Goal: Task Accomplishment & Management: Complete application form

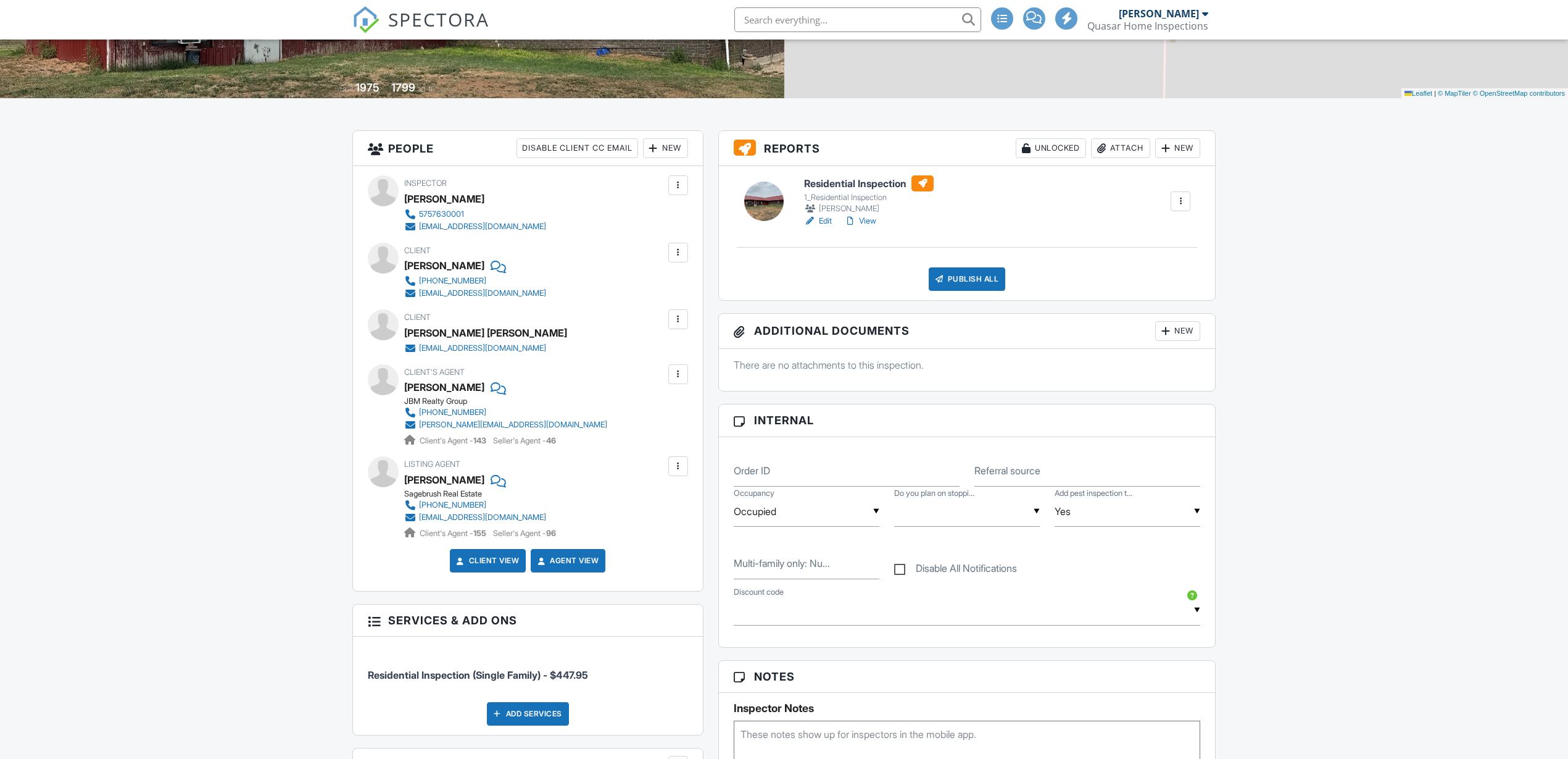
click at [962, 280] on div "Publish All" at bounding box center [967, 278] width 77 height 23
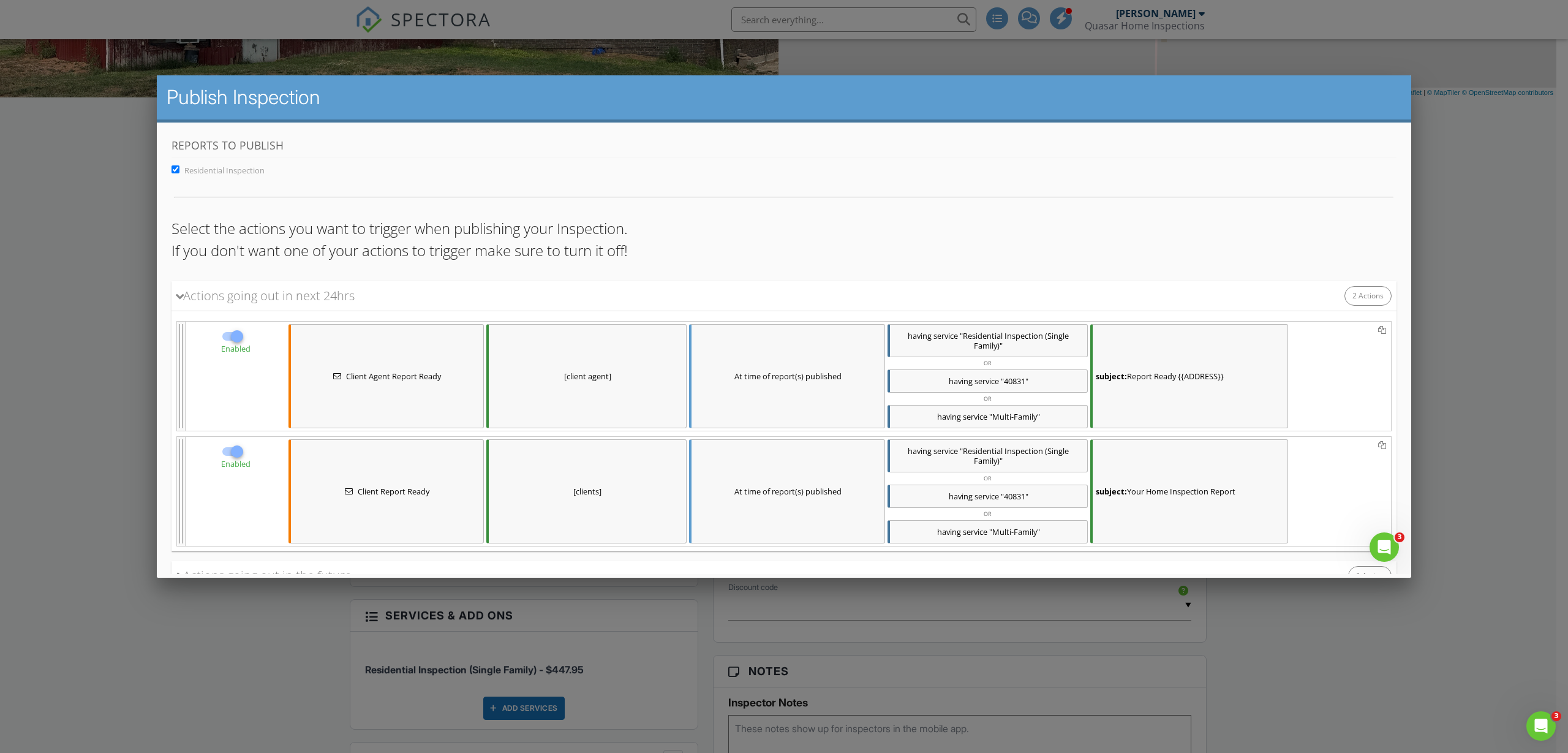
click at [425, 375] on span "Client Agent Report Ready" at bounding box center [394, 376] width 95 height 10
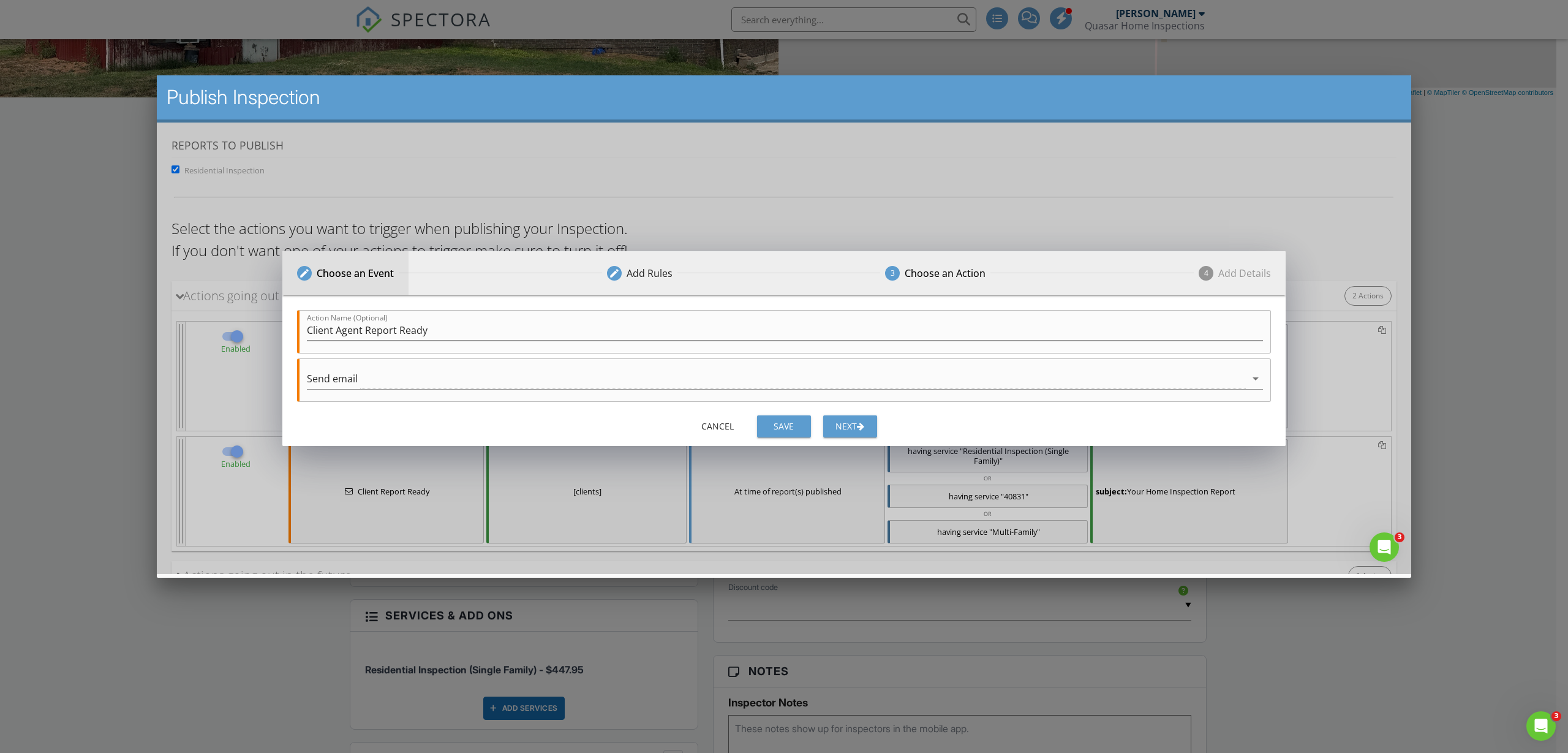
click at [364, 274] on div "Choose an Event" at bounding box center [355, 272] width 77 height 15
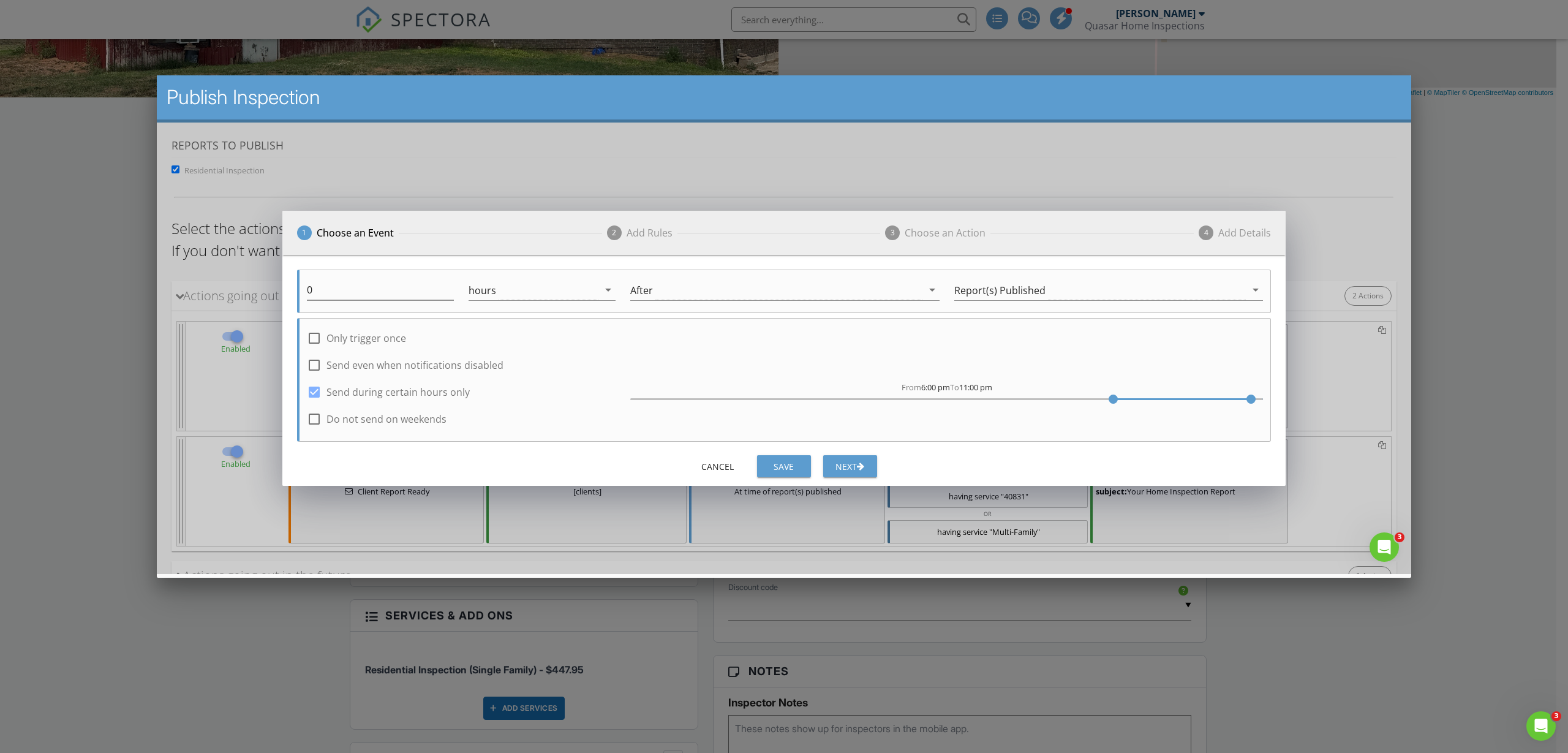
click at [364, 388] on label "Send during certain hours only" at bounding box center [398, 392] width 143 height 12
checkbox input "false"
click at [792, 463] on div "Save" at bounding box center [783, 466] width 34 height 13
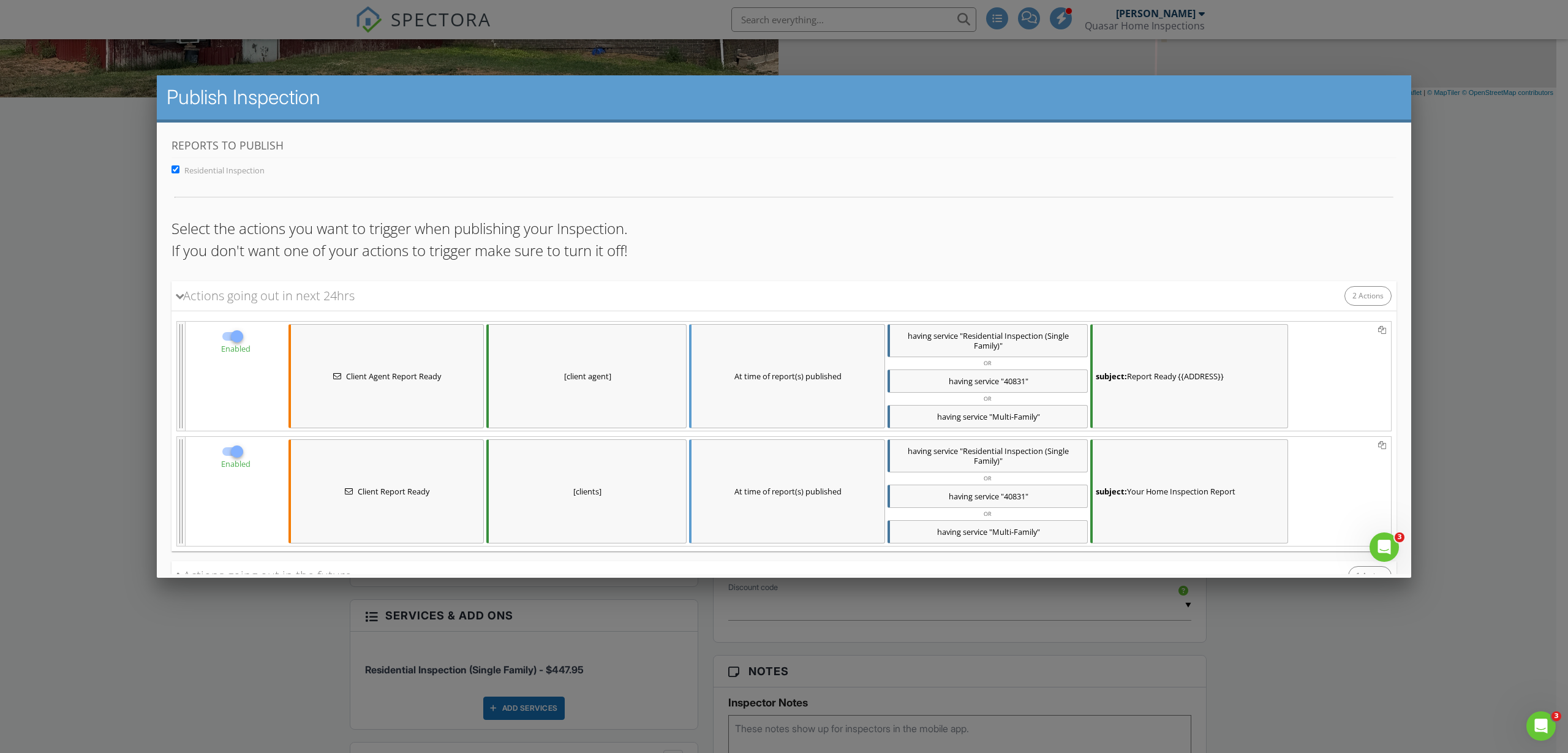
click at [434, 482] on div "Client Report Ready" at bounding box center [386, 491] width 196 height 104
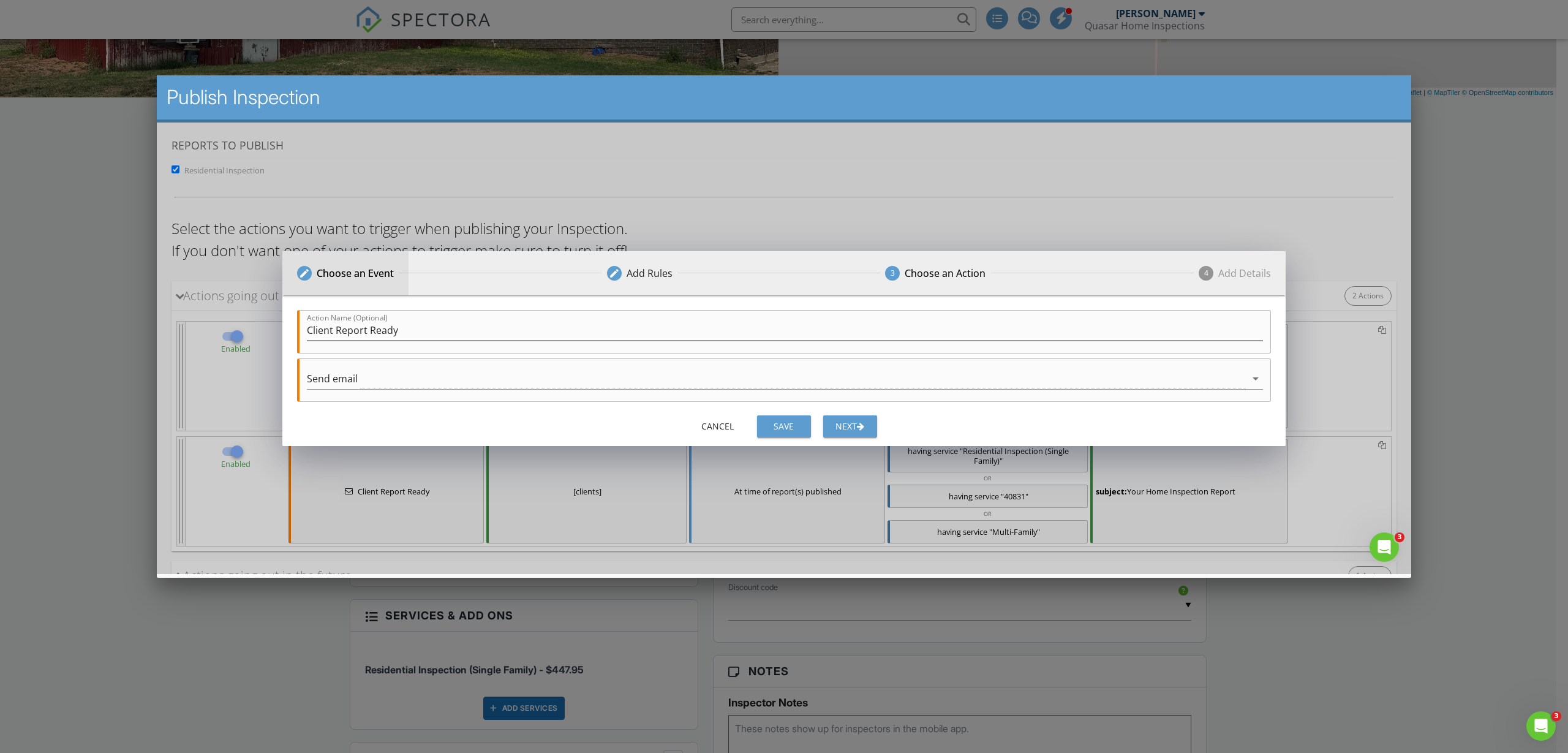
click at [345, 280] on div "edit Choose an Event" at bounding box center [345, 272] width 126 height 44
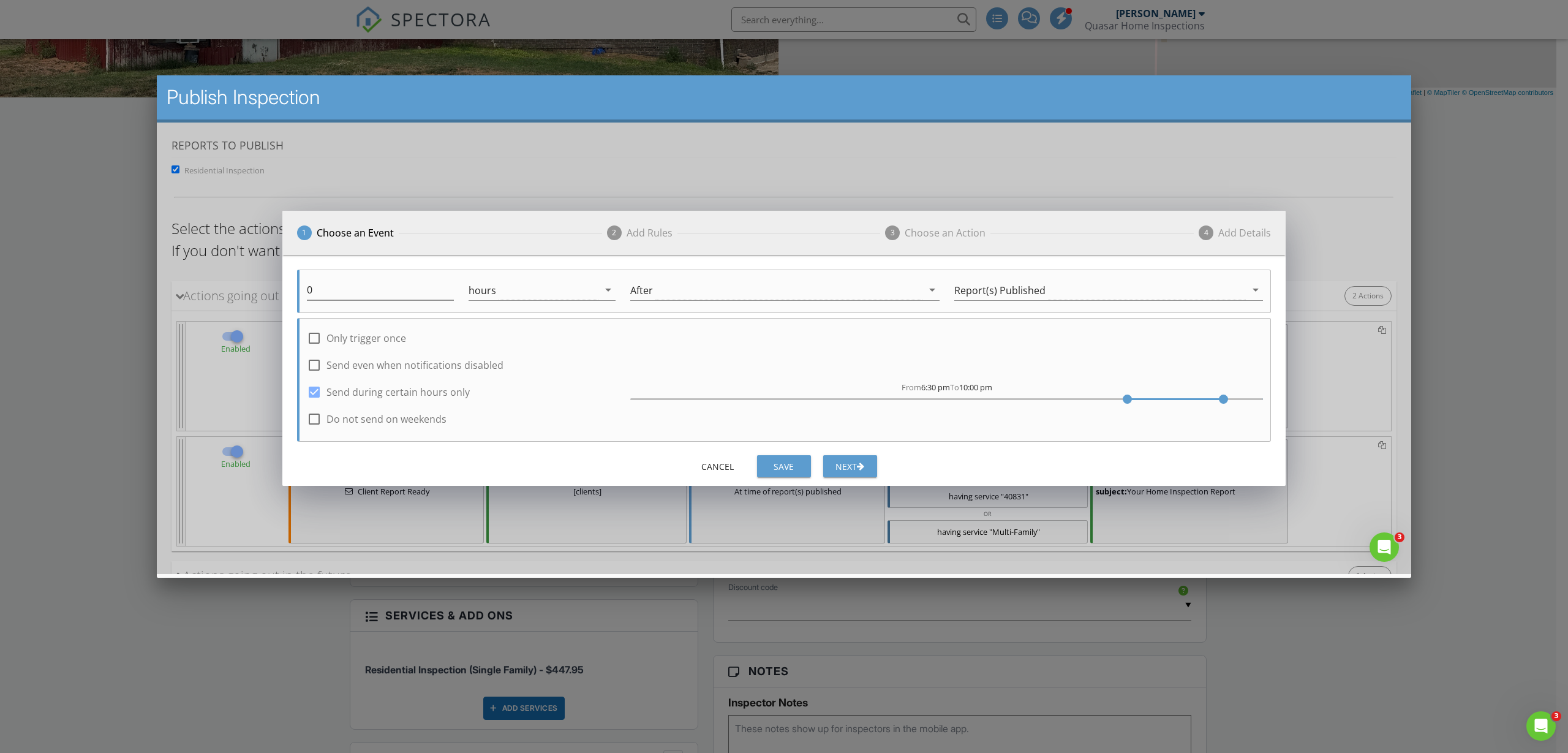
click at [377, 396] on label "Send during certain hours only" at bounding box center [398, 392] width 143 height 12
checkbox input "false"
click at [798, 467] on div "Save" at bounding box center [783, 466] width 34 height 13
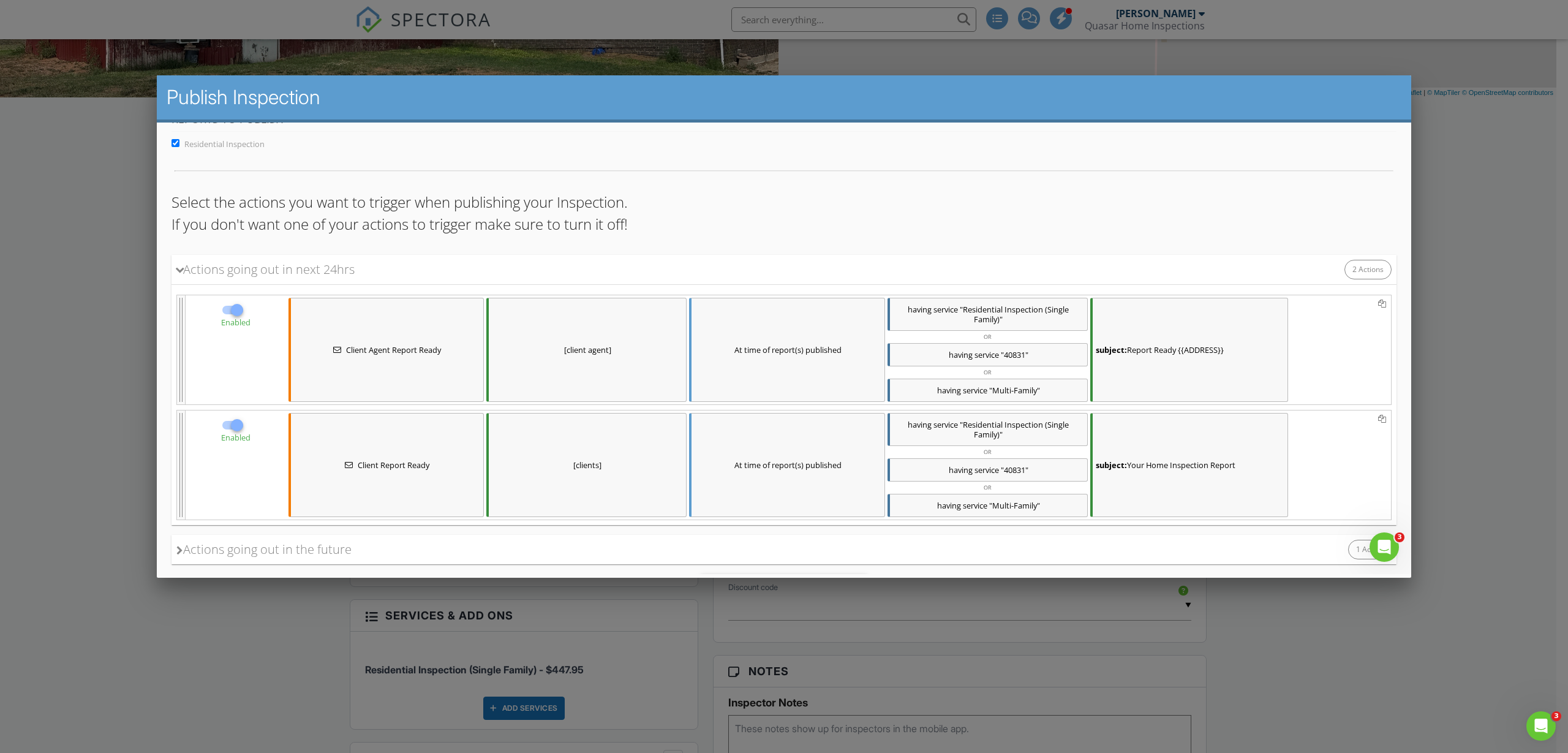
scroll to position [93, 0]
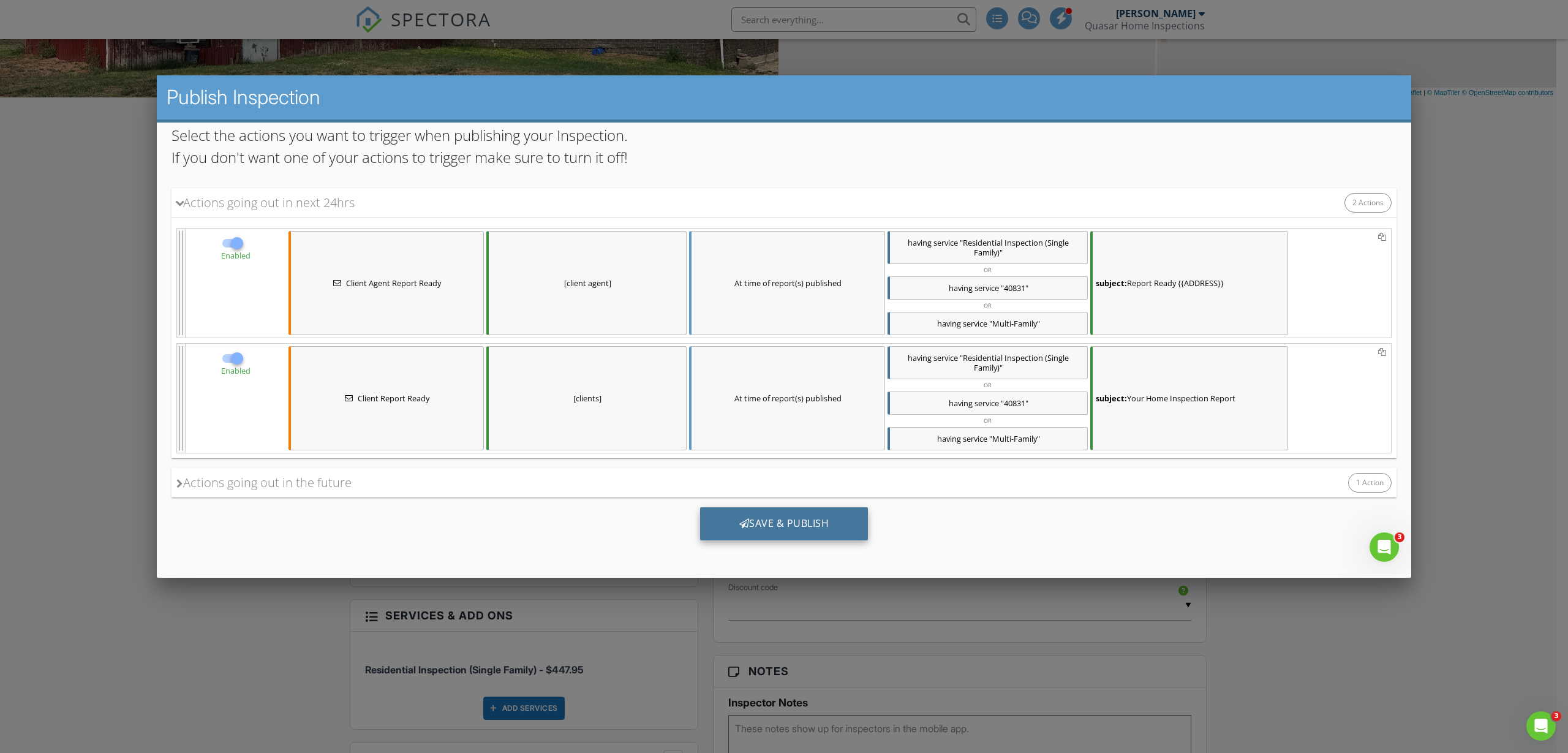
click at [795, 522] on div "Save & Publish" at bounding box center [785, 523] width 169 height 33
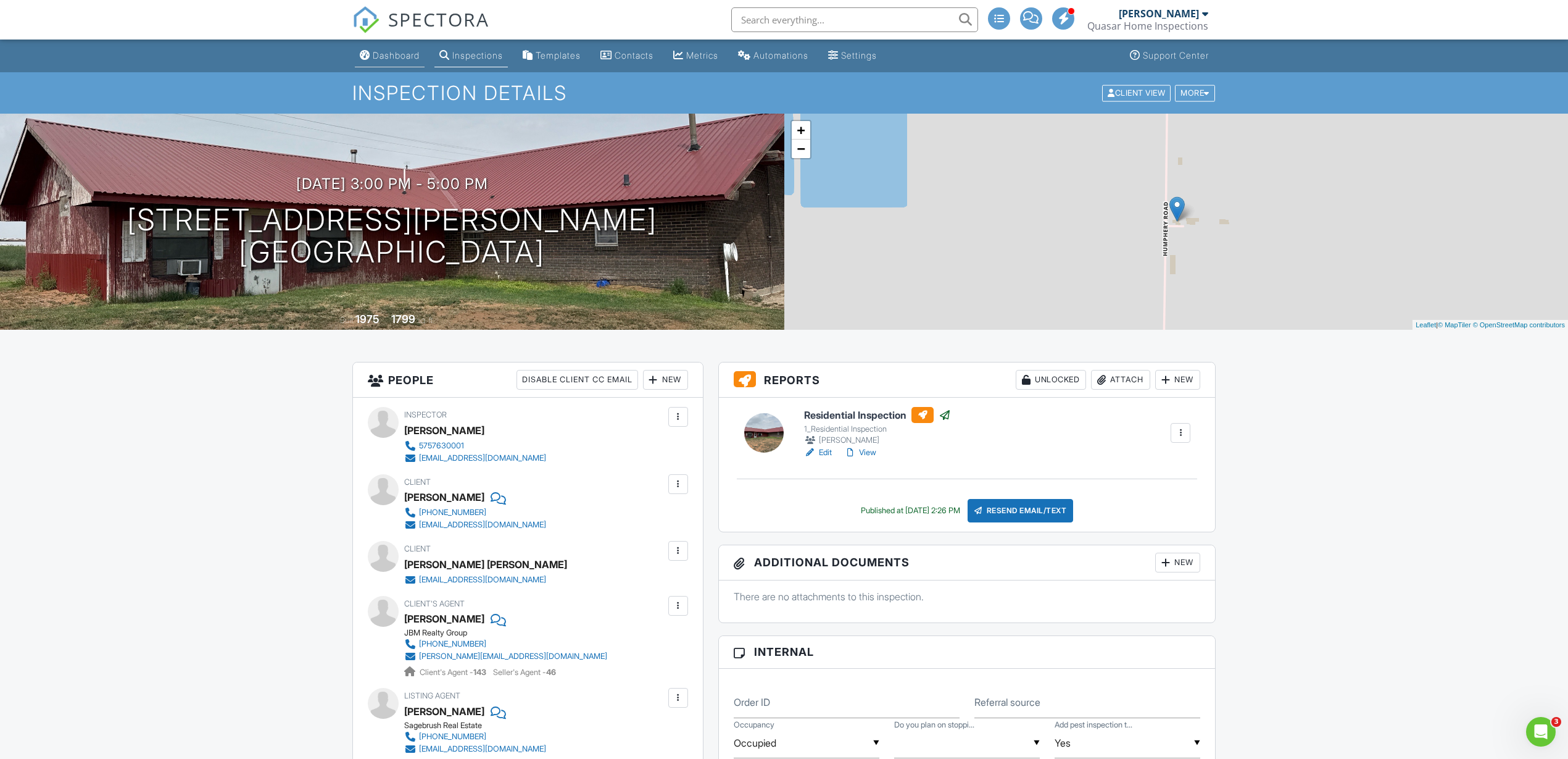
click at [392, 53] on div "Dashboard" at bounding box center [396, 55] width 47 height 11
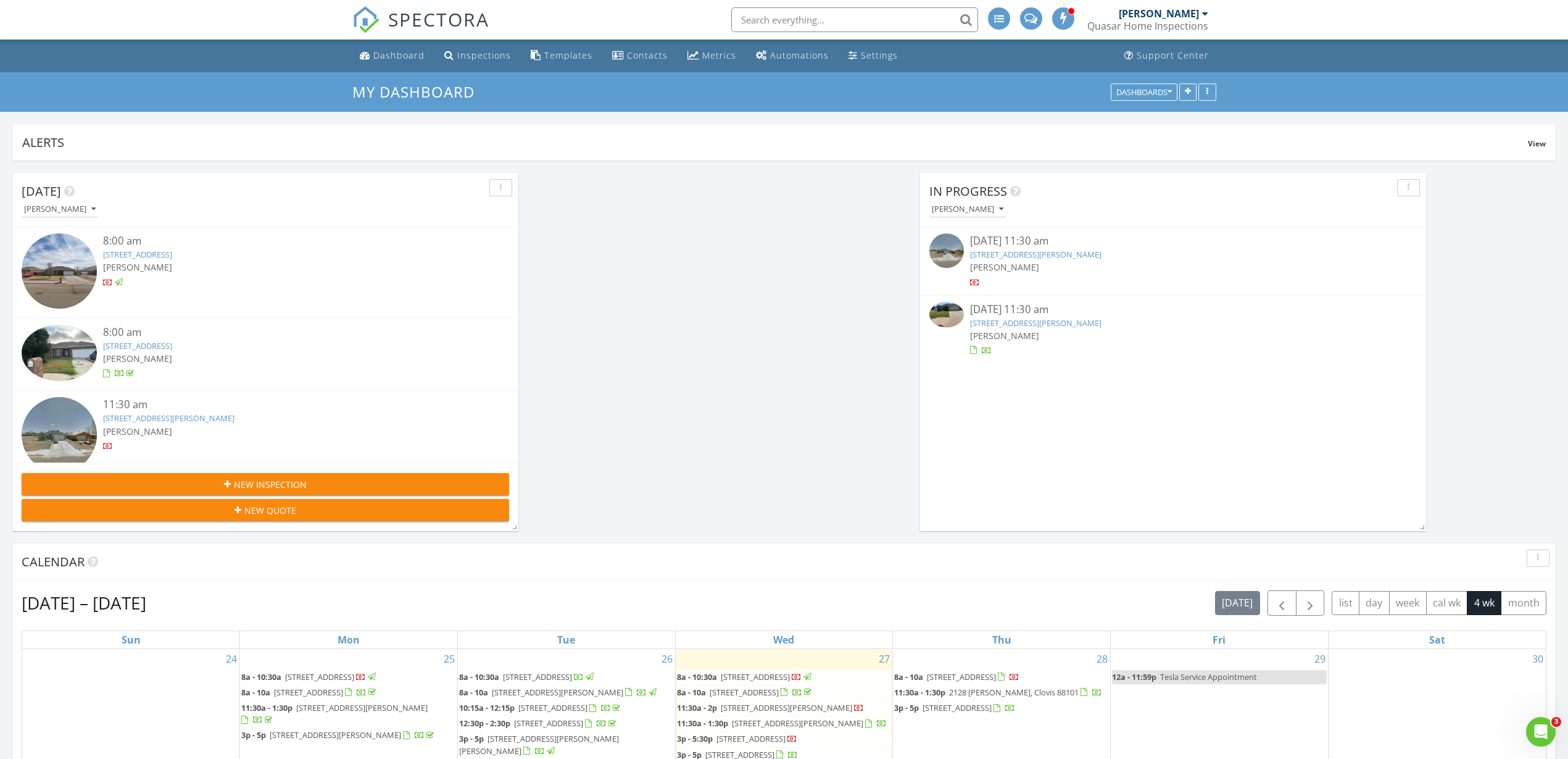
click at [270, 483] on span "New Inspection" at bounding box center [271, 484] width 73 height 13
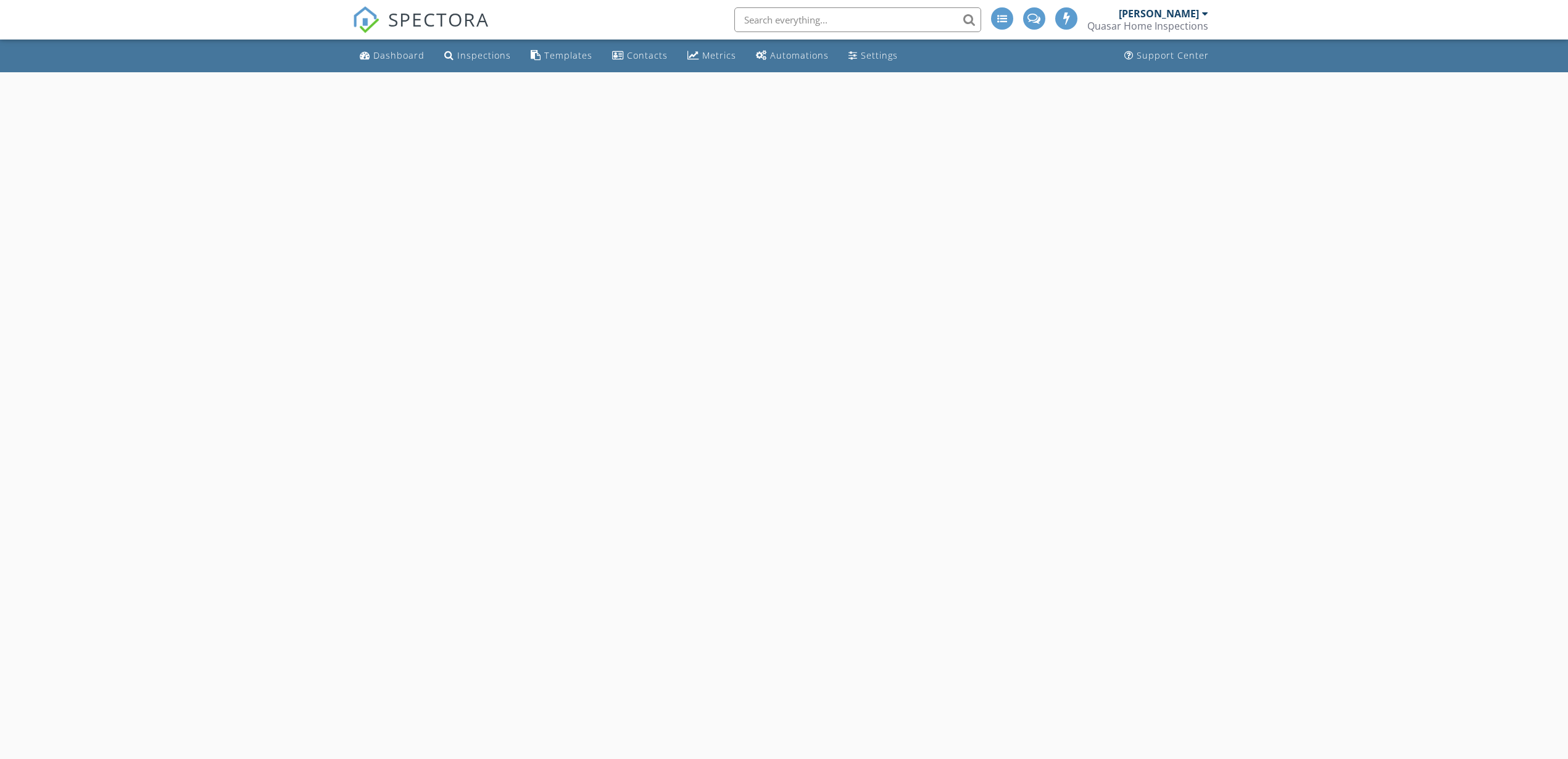
select select "7"
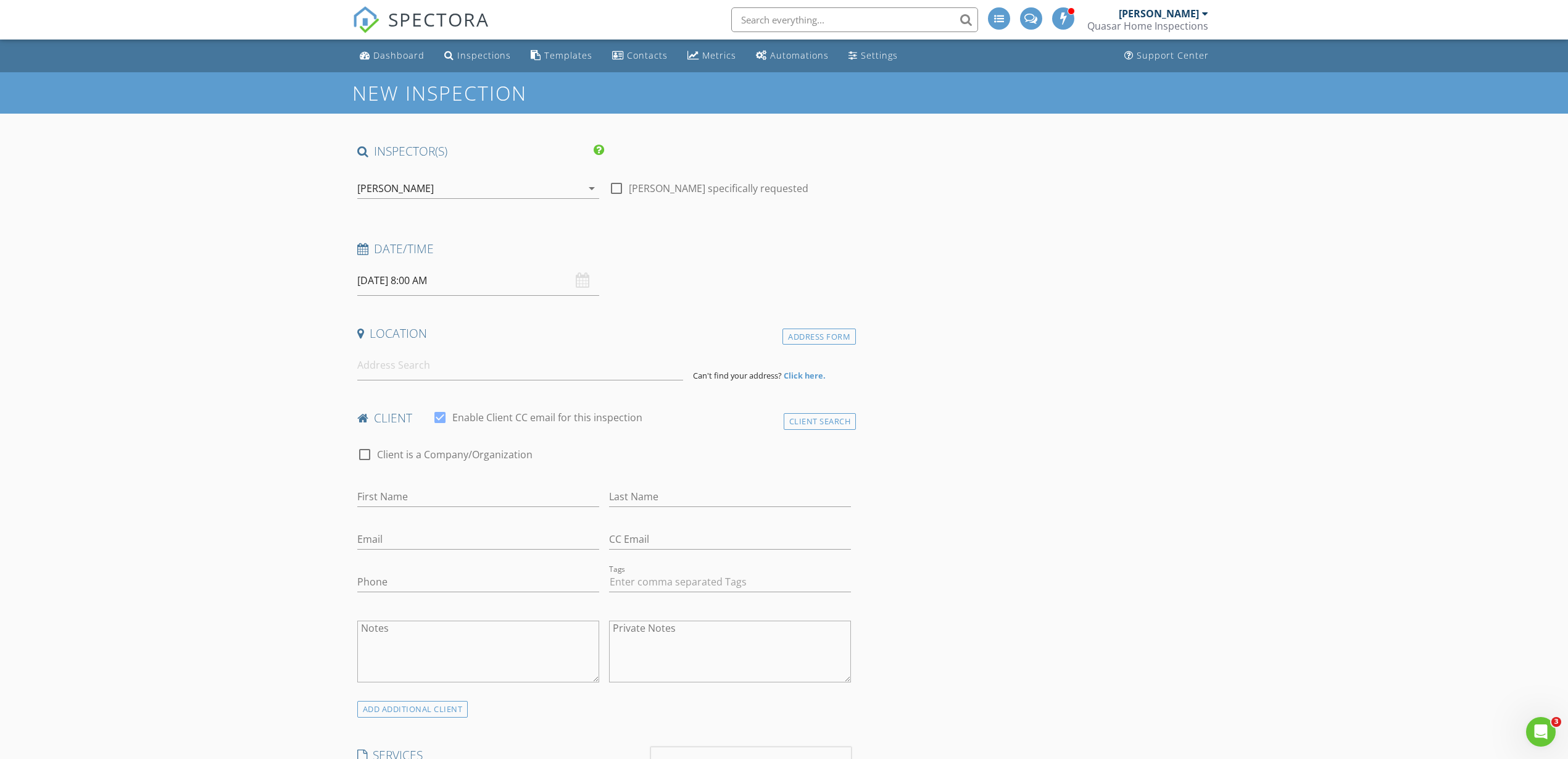
click at [412, 282] on input "[DATE] 8:00 AM" at bounding box center [478, 281] width 242 height 30
type input "08/26/2025 8:00 AM"
type input "09"
type input "08/26/2025 9:00 AM"
click at [428, 485] on span at bounding box center [429, 486] width 9 height 13
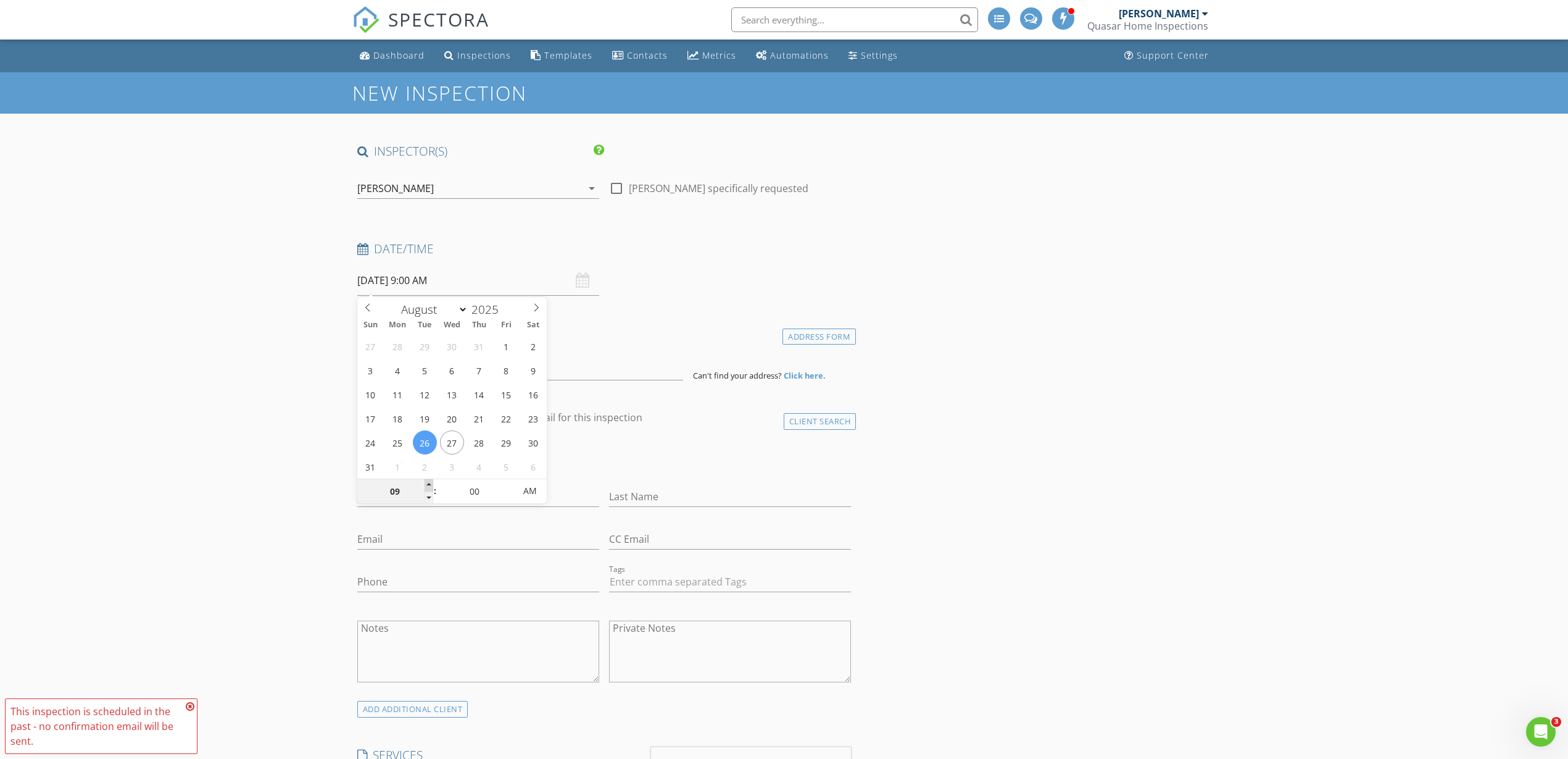
type input "10"
type input "08/26/2025 10:00 AM"
click at [428, 484] on span at bounding box center [429, 486] width 9 height 13
type input "11"
type input "08/26/2025 11:00 AM"
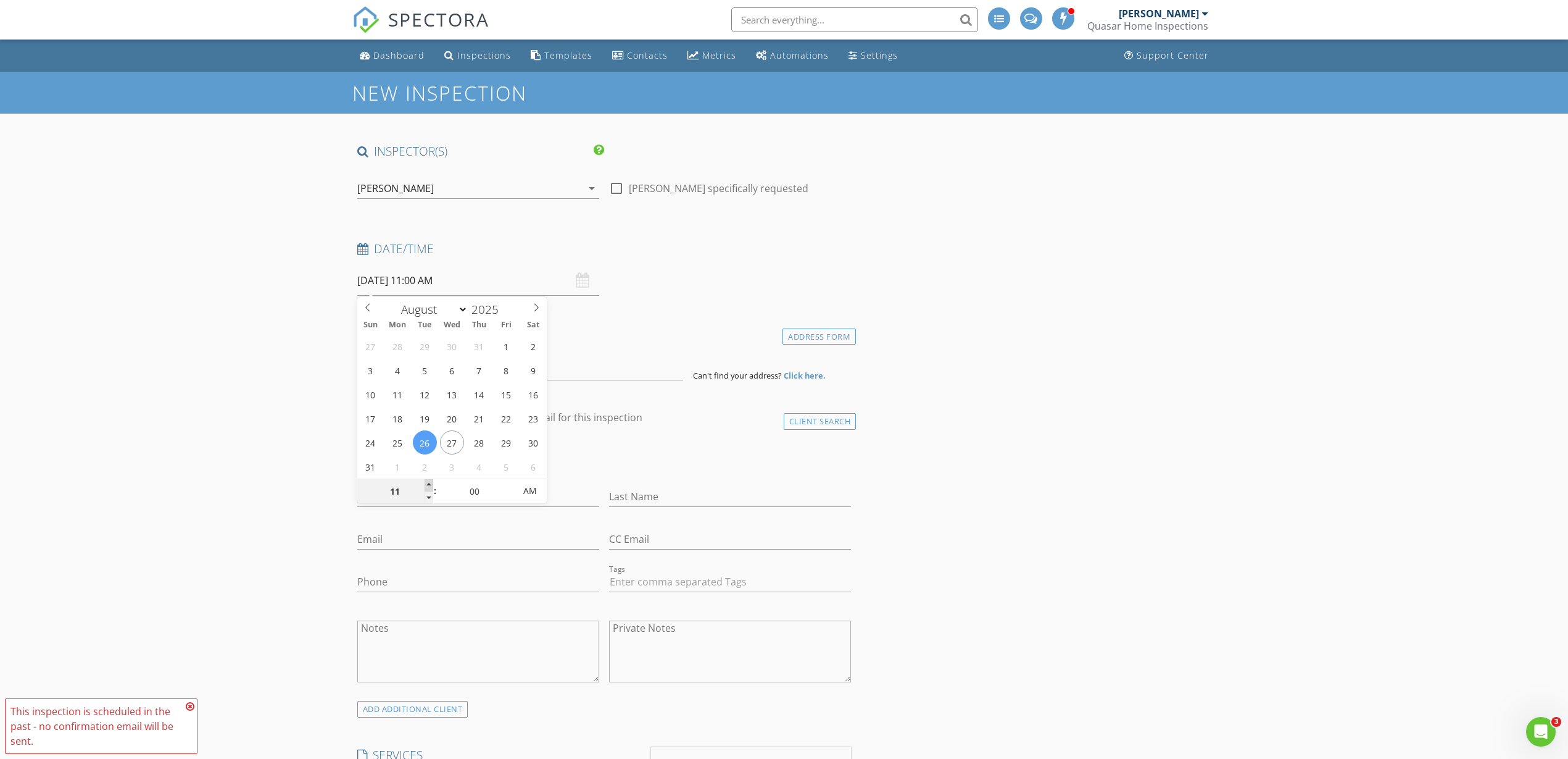
click at [428, 484] on span at bounding box center [429, 486] width 9 height 13
type input "12"
type input "08/26/2025 12:00 PM"
click at [428, 484] on span at bounding box center [429, 486] width 9 height 13
type input "01"
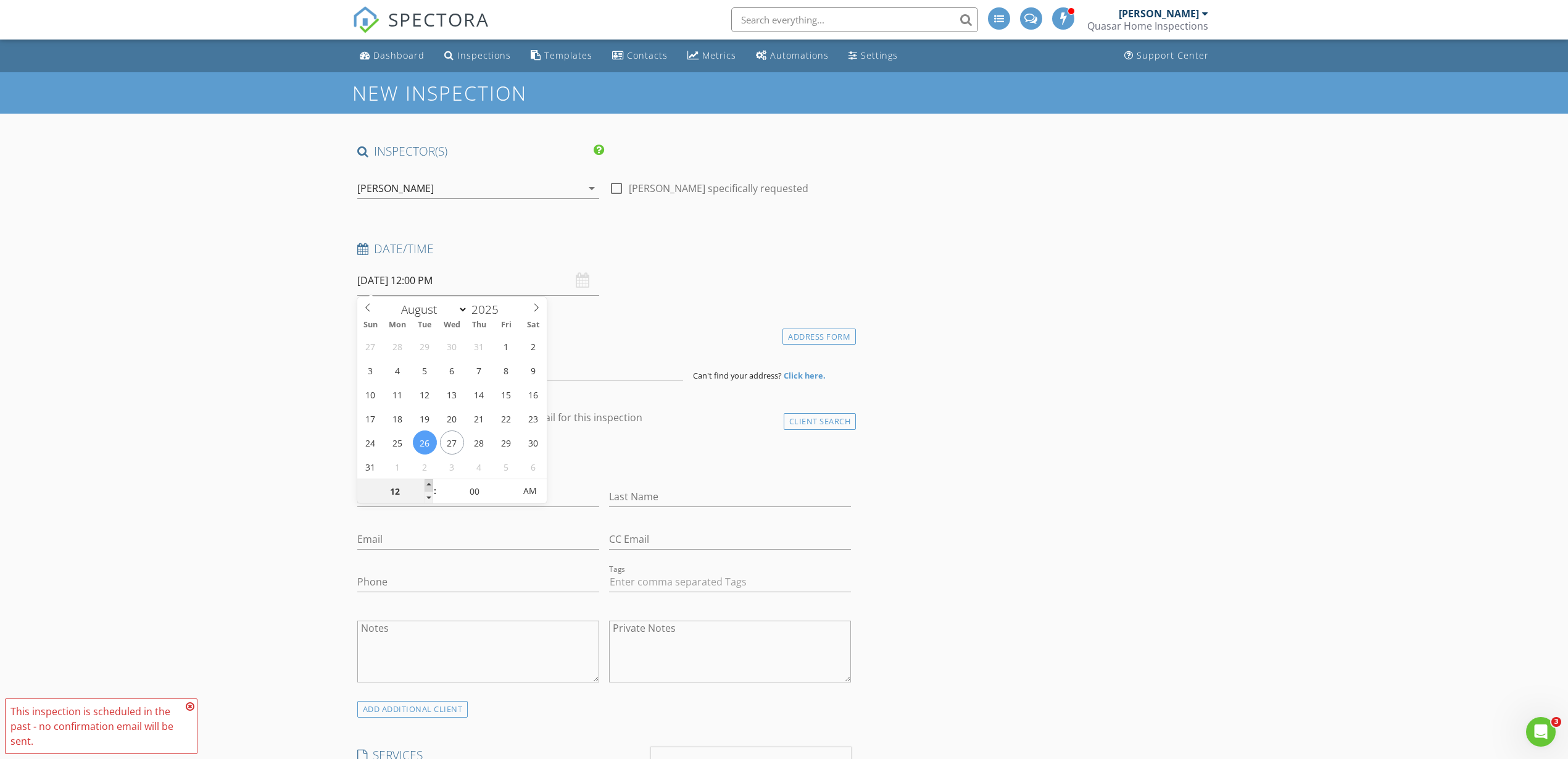
type input "08/26/2025 1:00 PM"
click at [428, 484] on span at bounding box center [429, 486] width 9 height 13
type input "02"
type input "08/26/2025 2:00 PM"
click at [428, 484] on span at bounding box center [429, 486] width 9 height 13
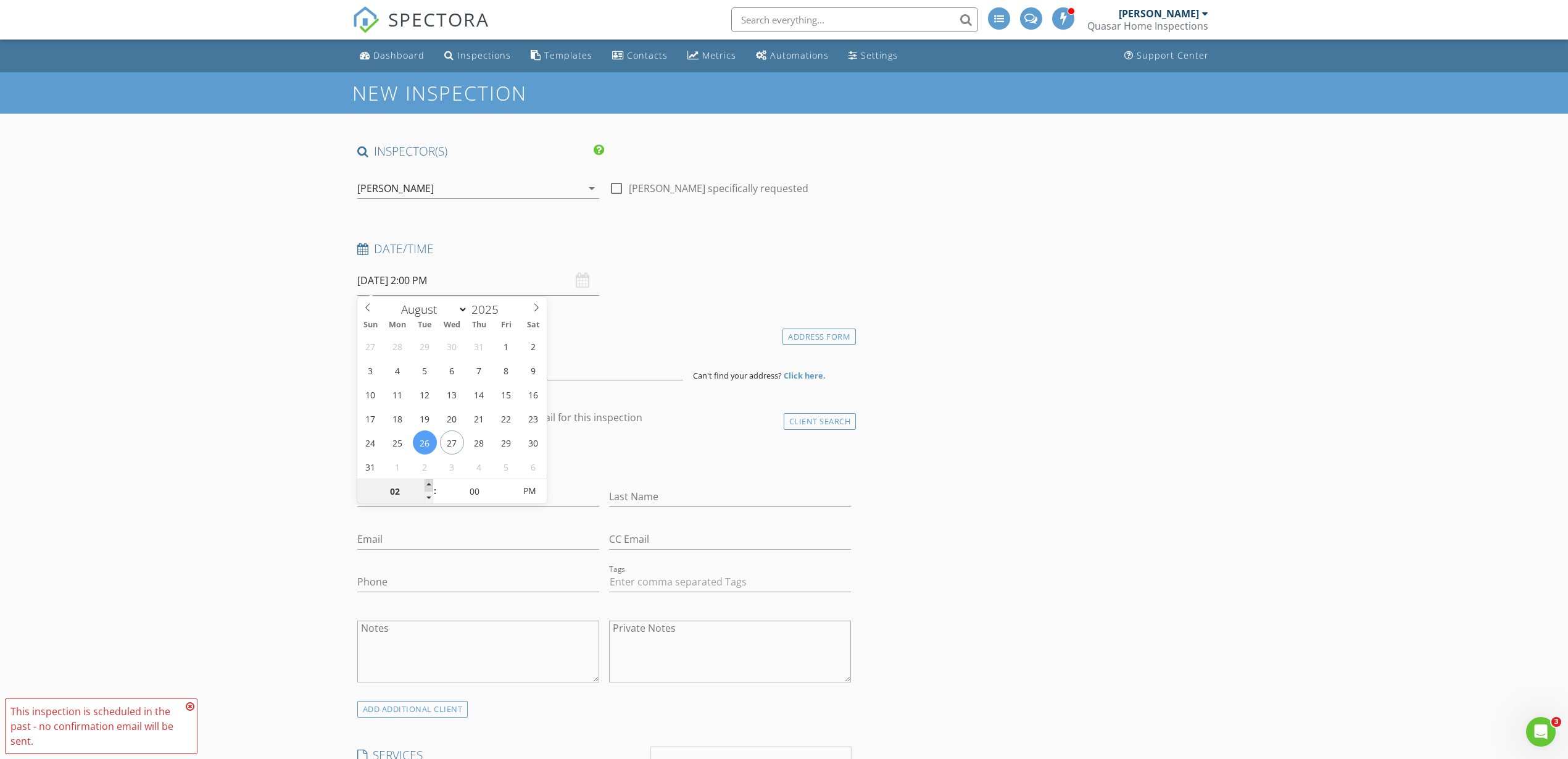
type input "03"
type input "08/26/2025 3:00 PM"
click at [428, 484] on span at bounding box center [429, 486] width 9 height 13
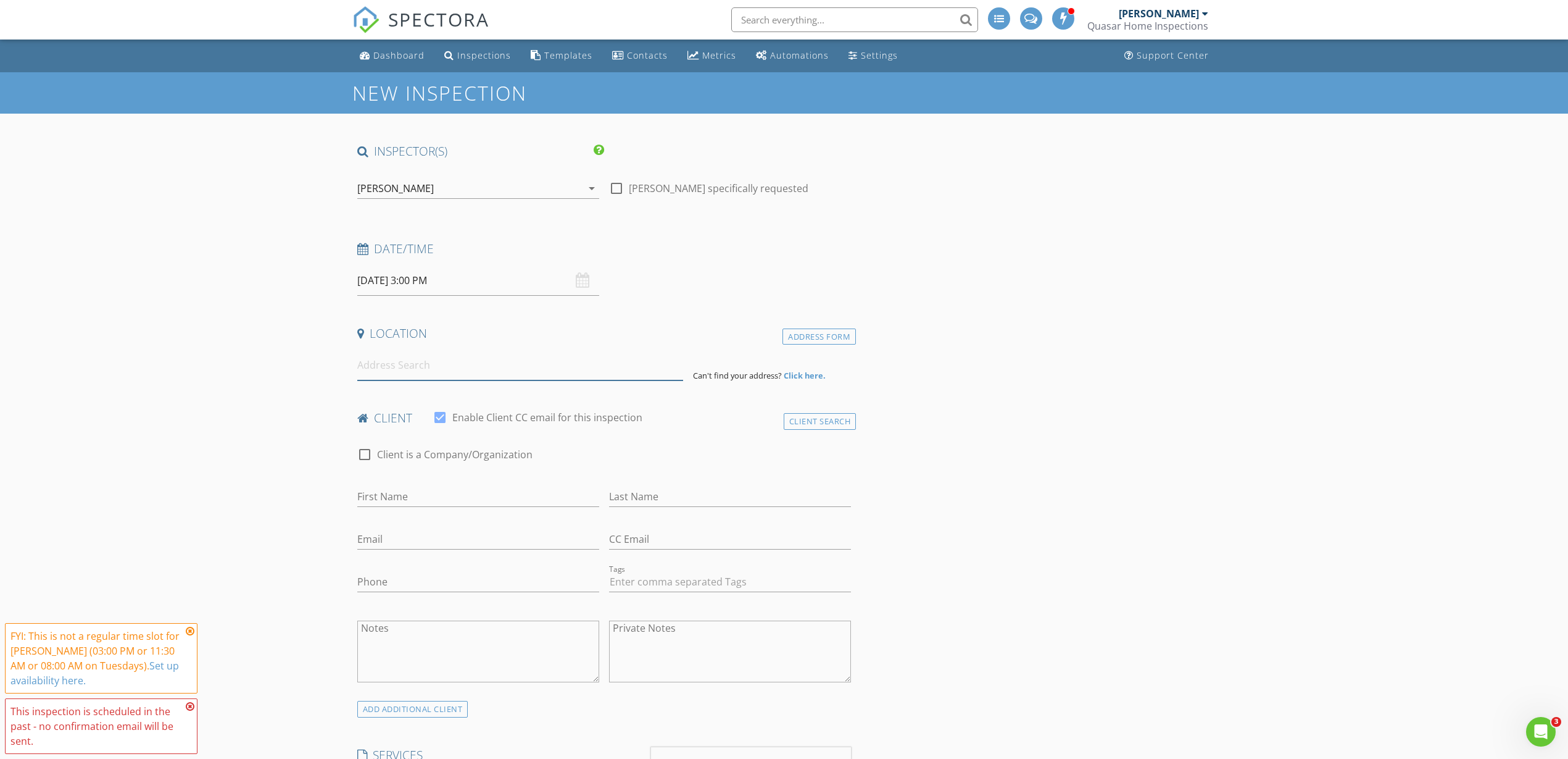
click at [432, 365] on input at bounding box center [521, 365] width 326 height 30
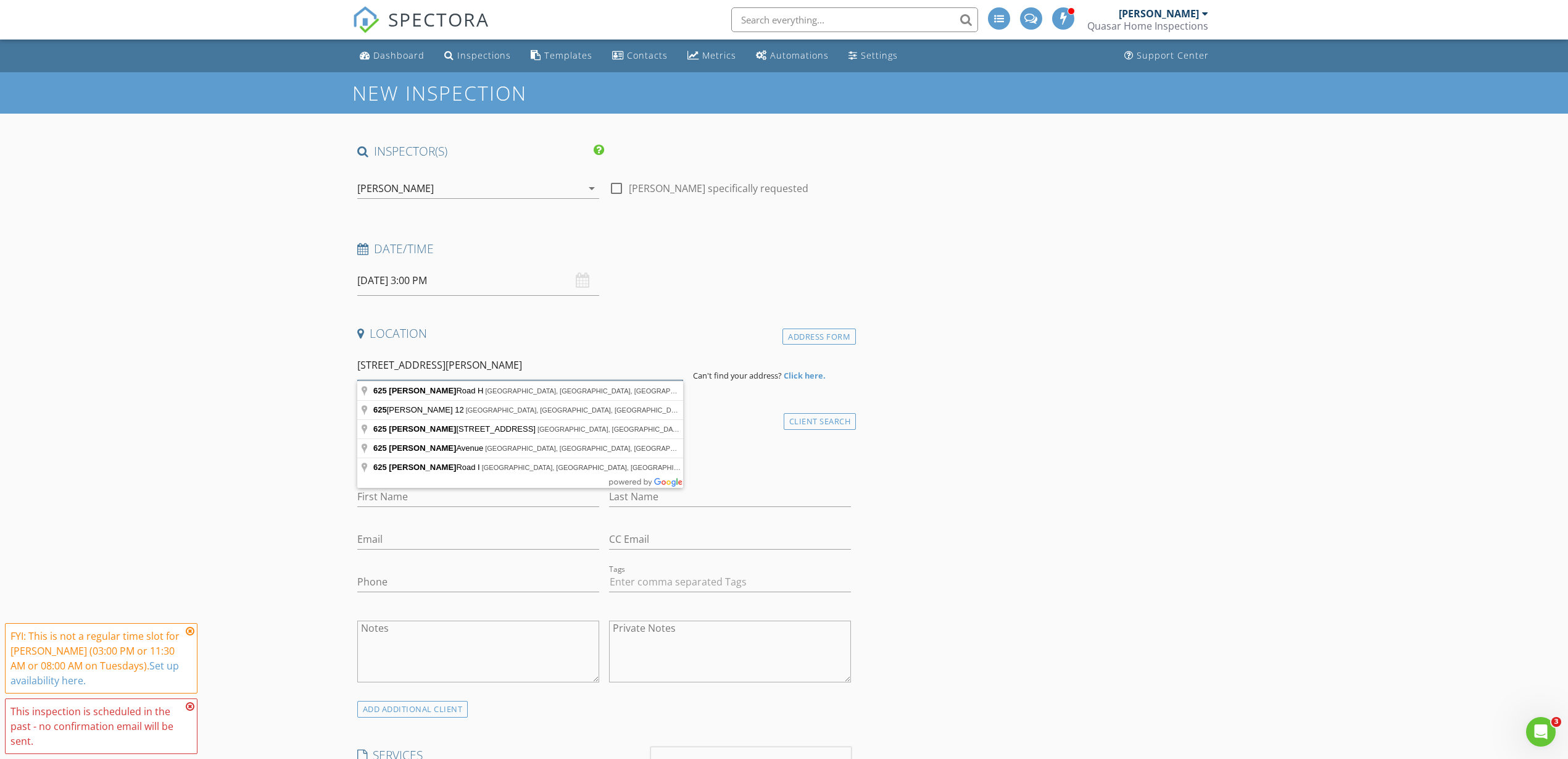
type input "625 Curry Road H, Clovis, NM, USA"
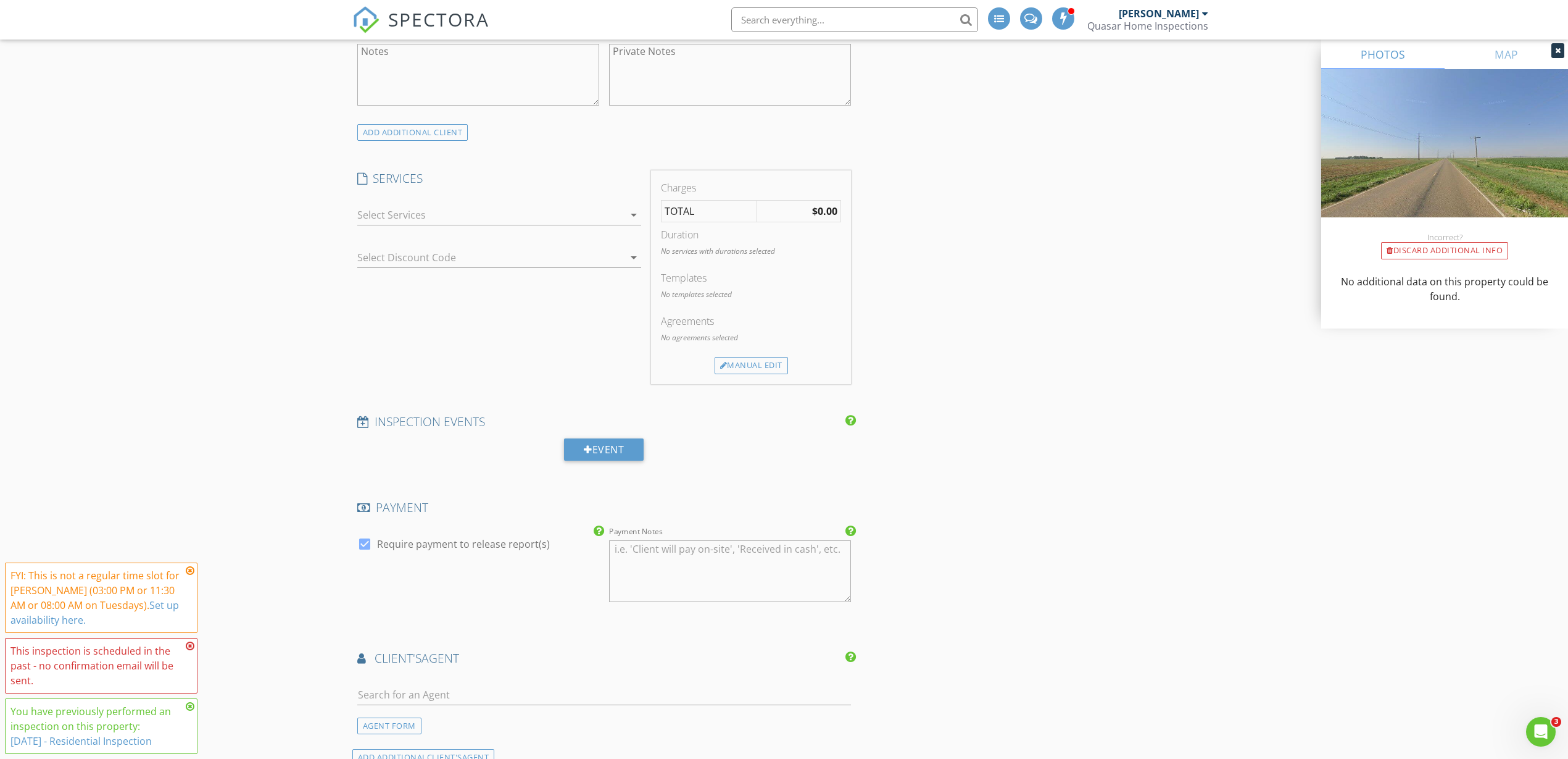
scroll to position [849, 0]
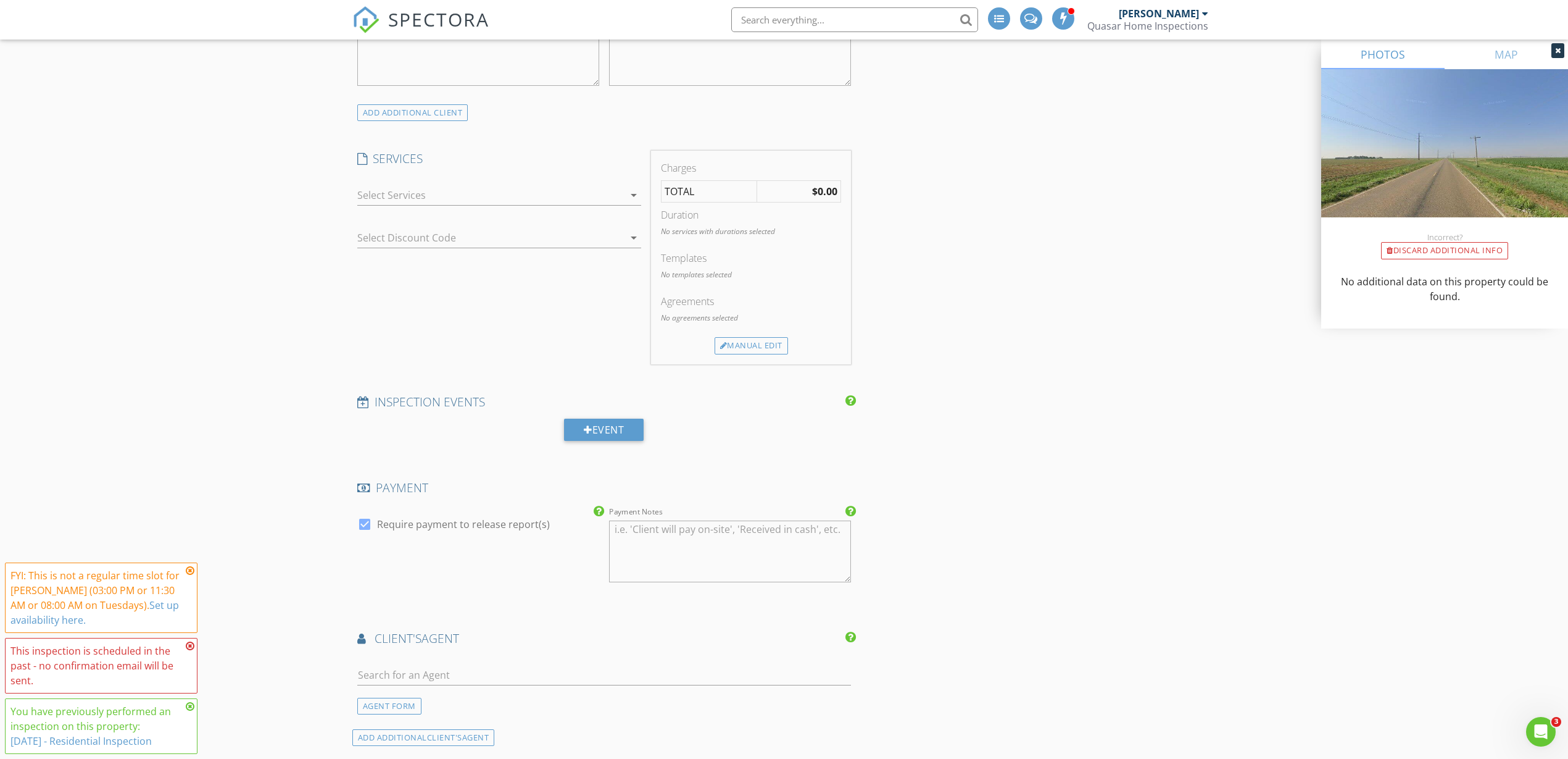
click at [402, 192] on div at bounding box center [490, 195] width 266 height 20
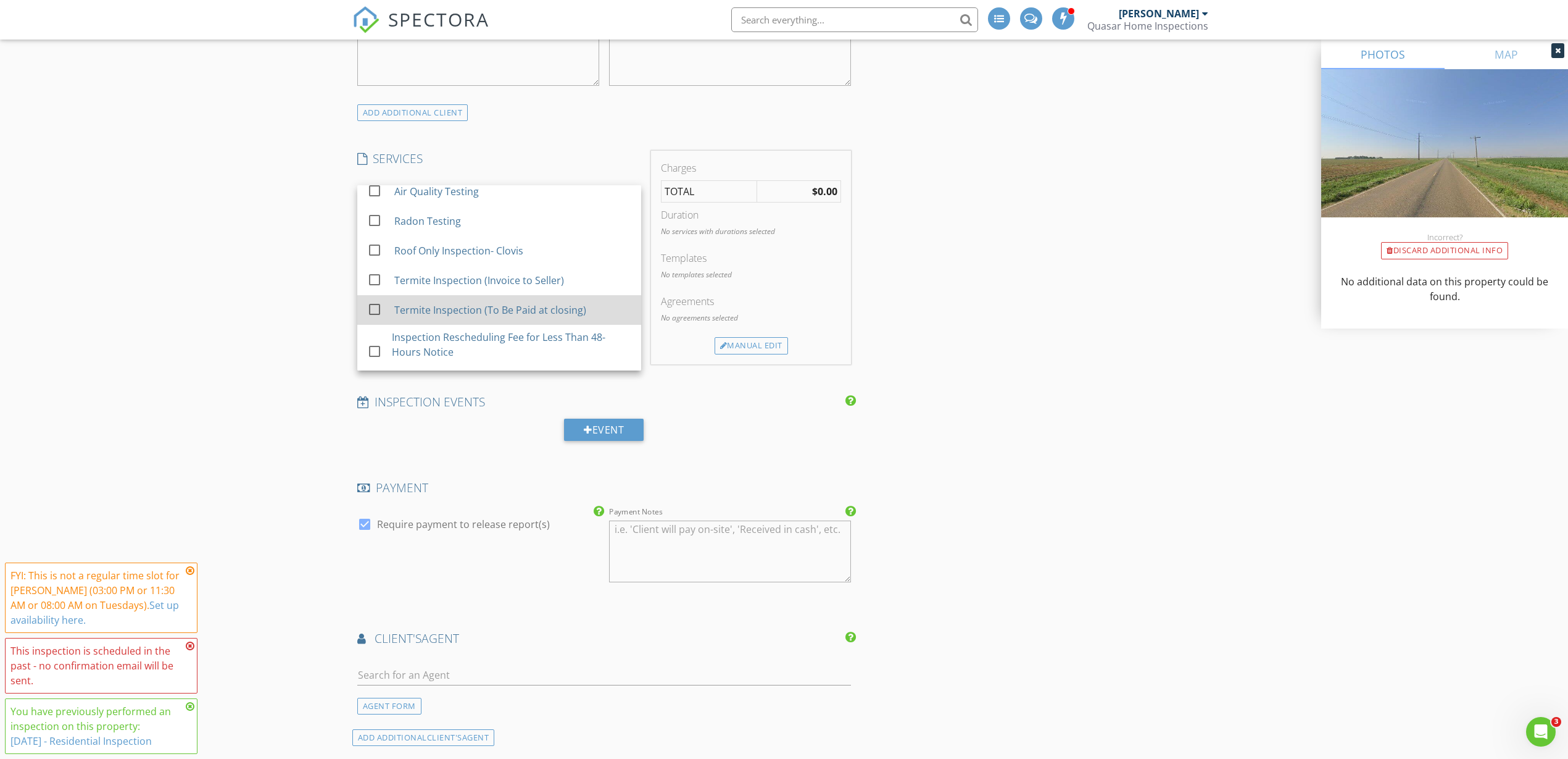
scroll to position [284, 0]
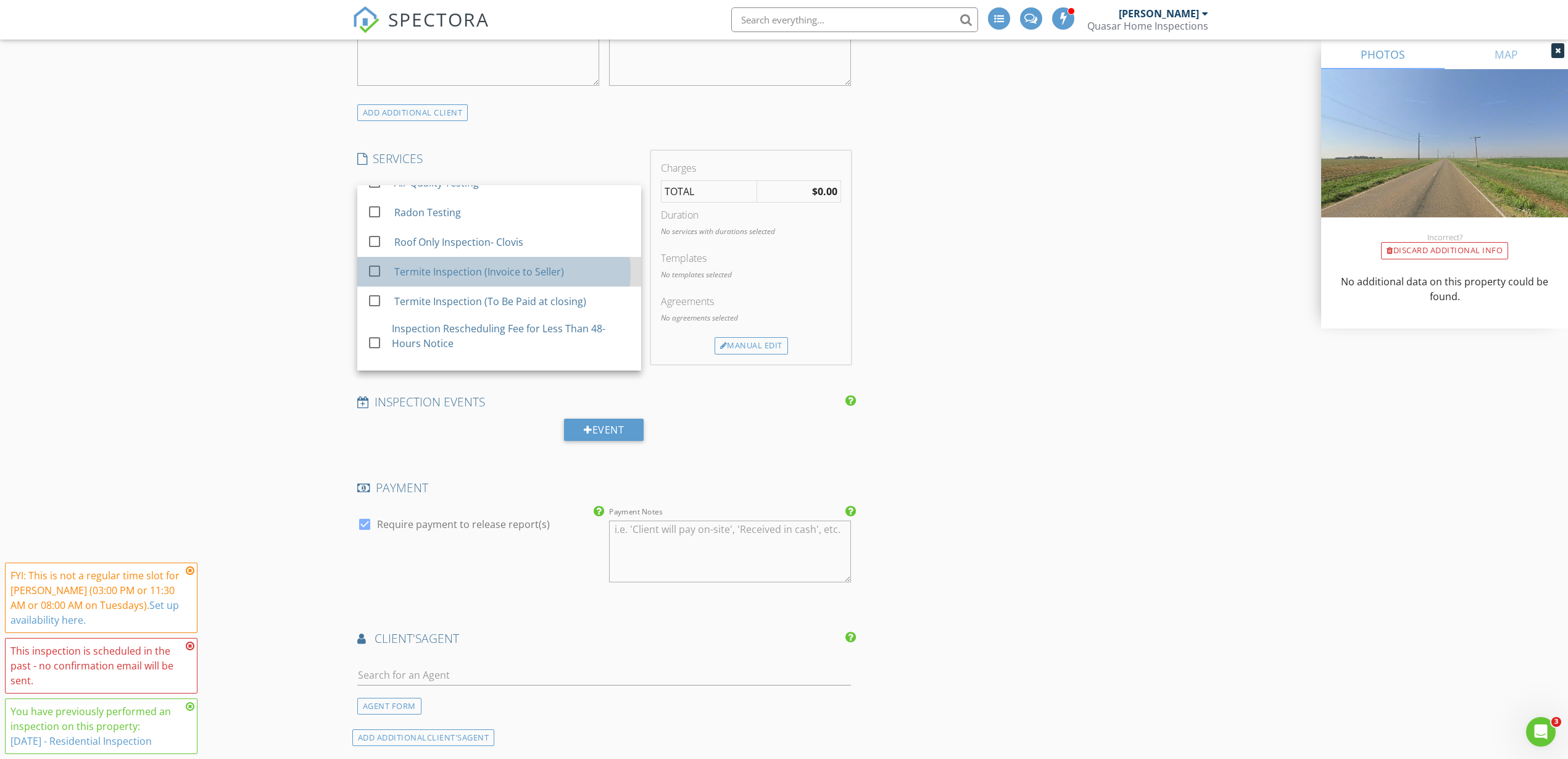
click at [434, 265] on div "Termite Inspection (Invoice to Seller)" at bounding box center [478, 272] width 170 height 15
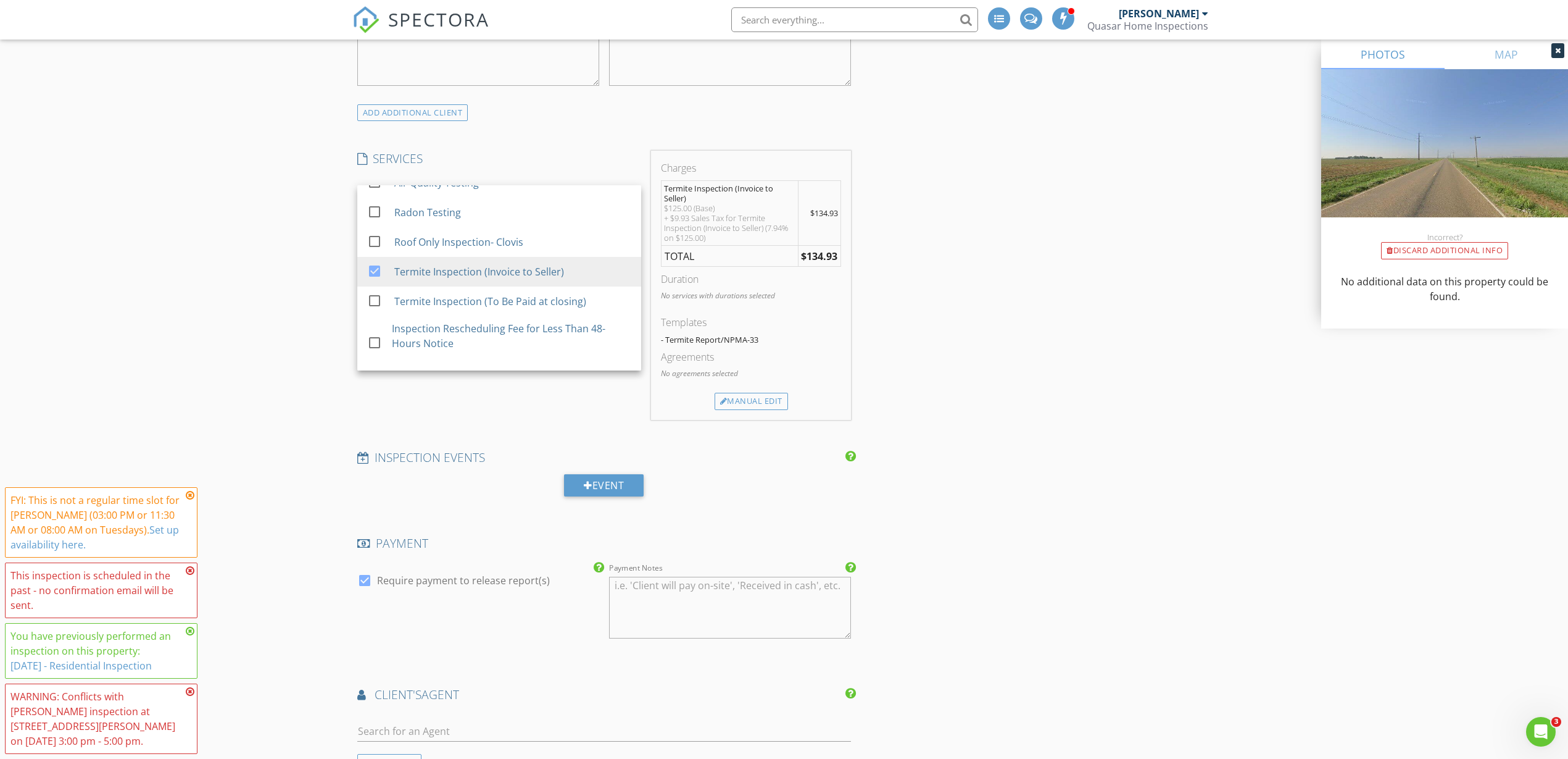
click at [261, 274] on div "New Inspection INSPECTOR(S) check_box Bob Linn PRIMARY Bob Linn arrow_drop_down…" at bounding box center [784, 420] width 1568 height 2394
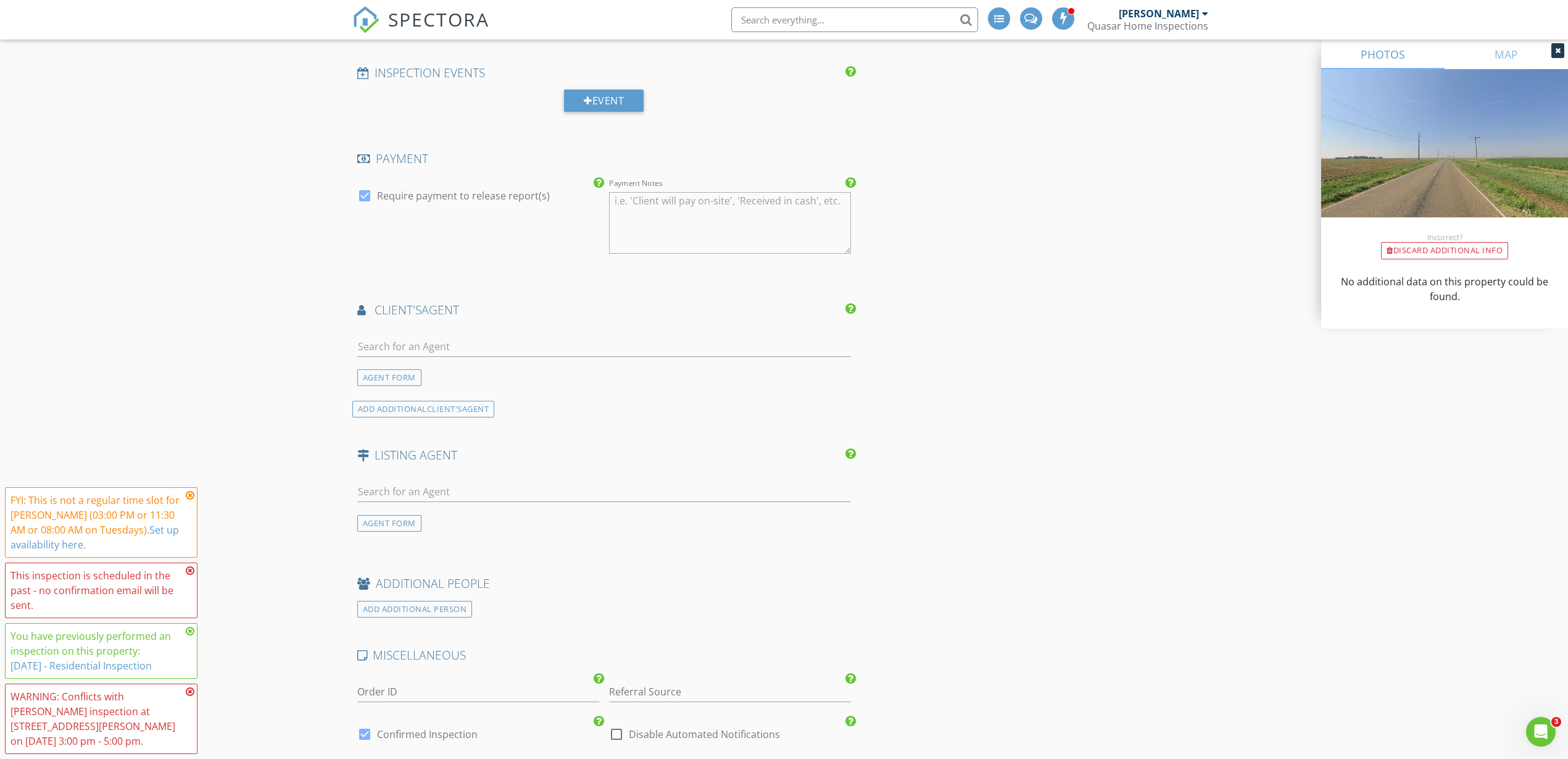
scroll to position [1235, 0]
click at [419, 335] on input "text" at bounding box center [604, 345] width 494 height 20
type input "jesse"
click at [431, 373] on div "Jesse Martin" at bounding box center [431, 368] width 77 height 15
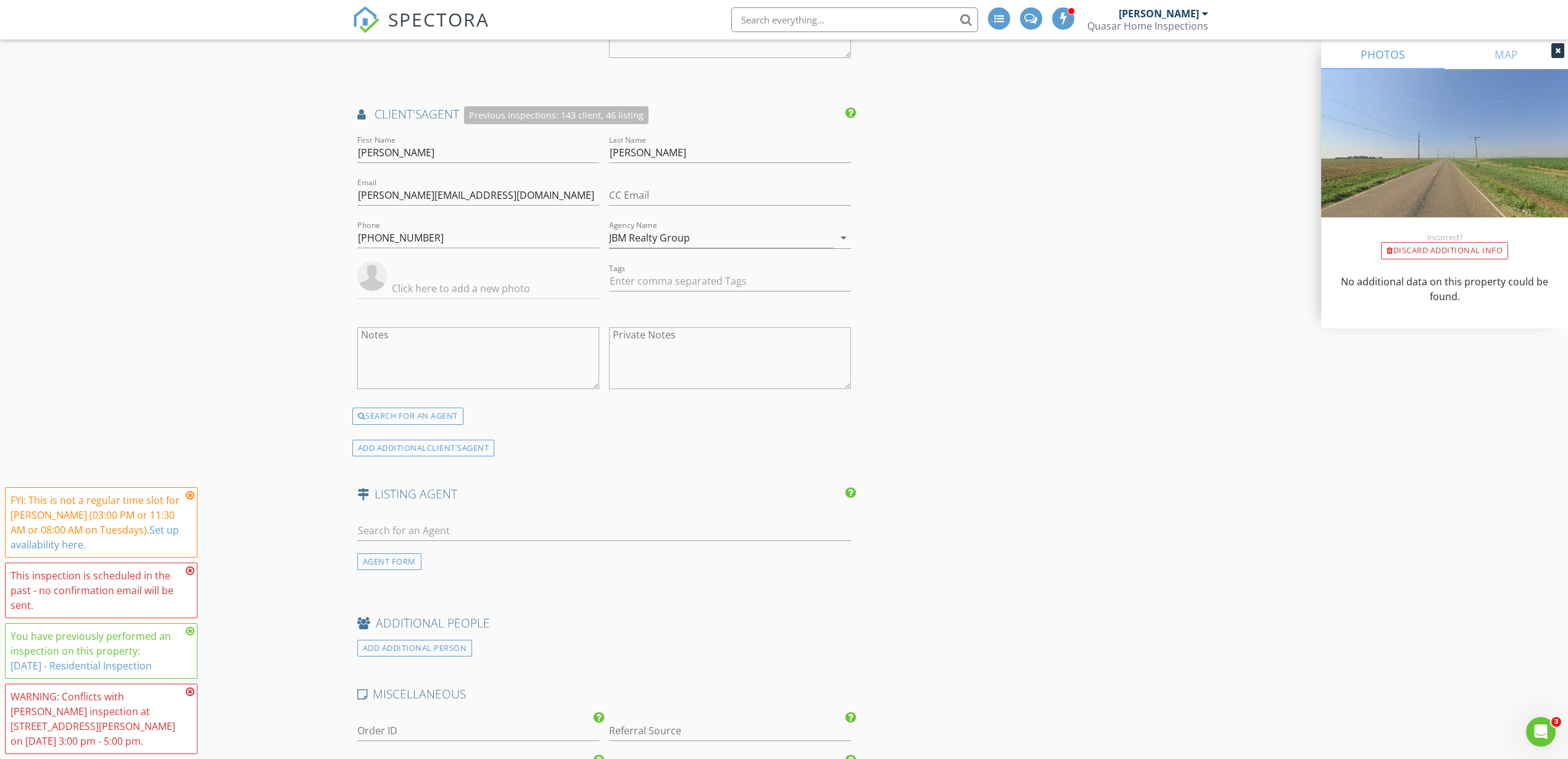
scroll to position [1466, 0]
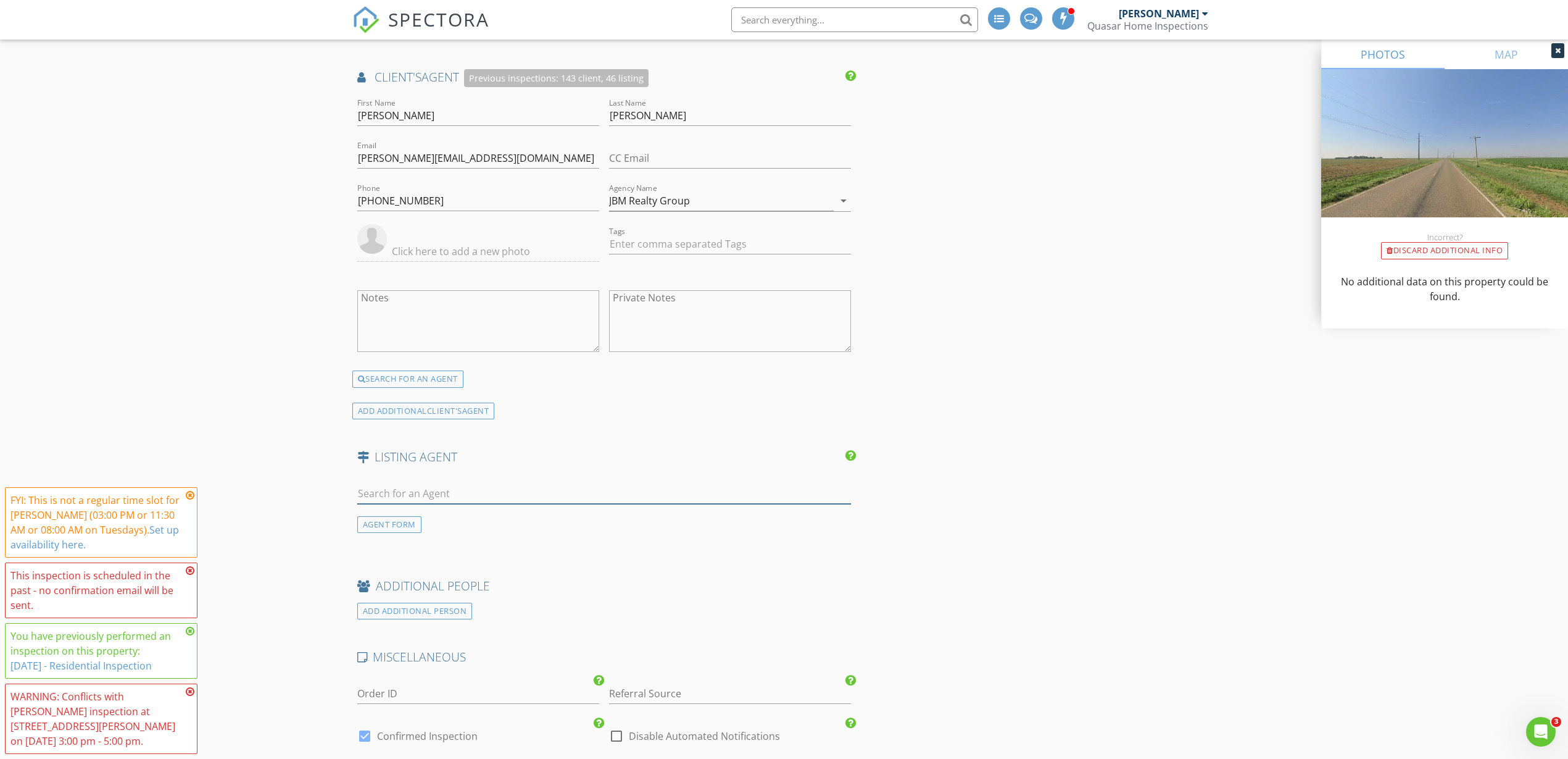
click at [429, 489] on input "text" at bounding box center [604, 494] width 494 height 20
type input "kath"
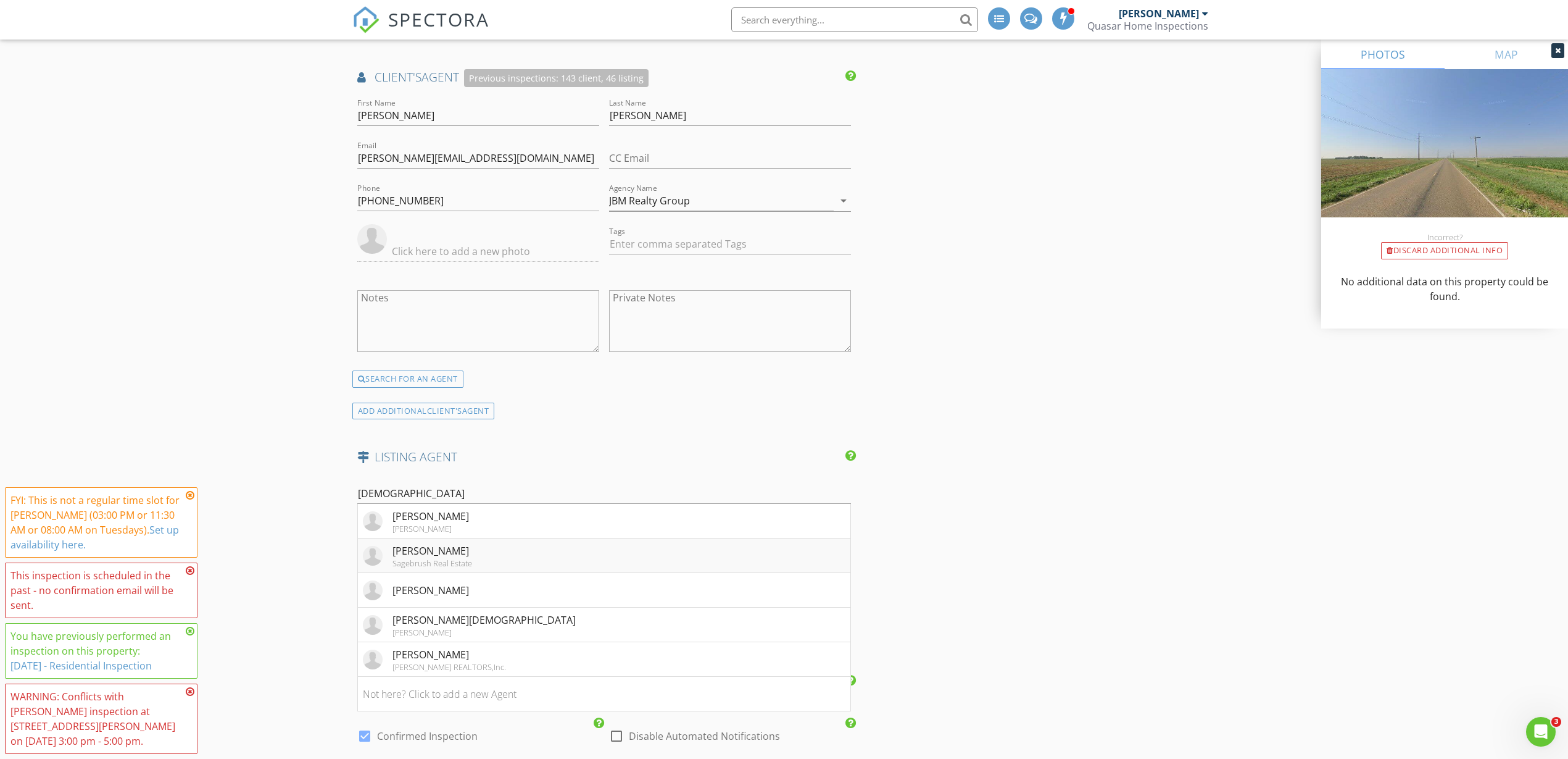
click at [460, 561] on div "Sagebrush Real Estate" at bounding box center [432, 563] width 79 height 10
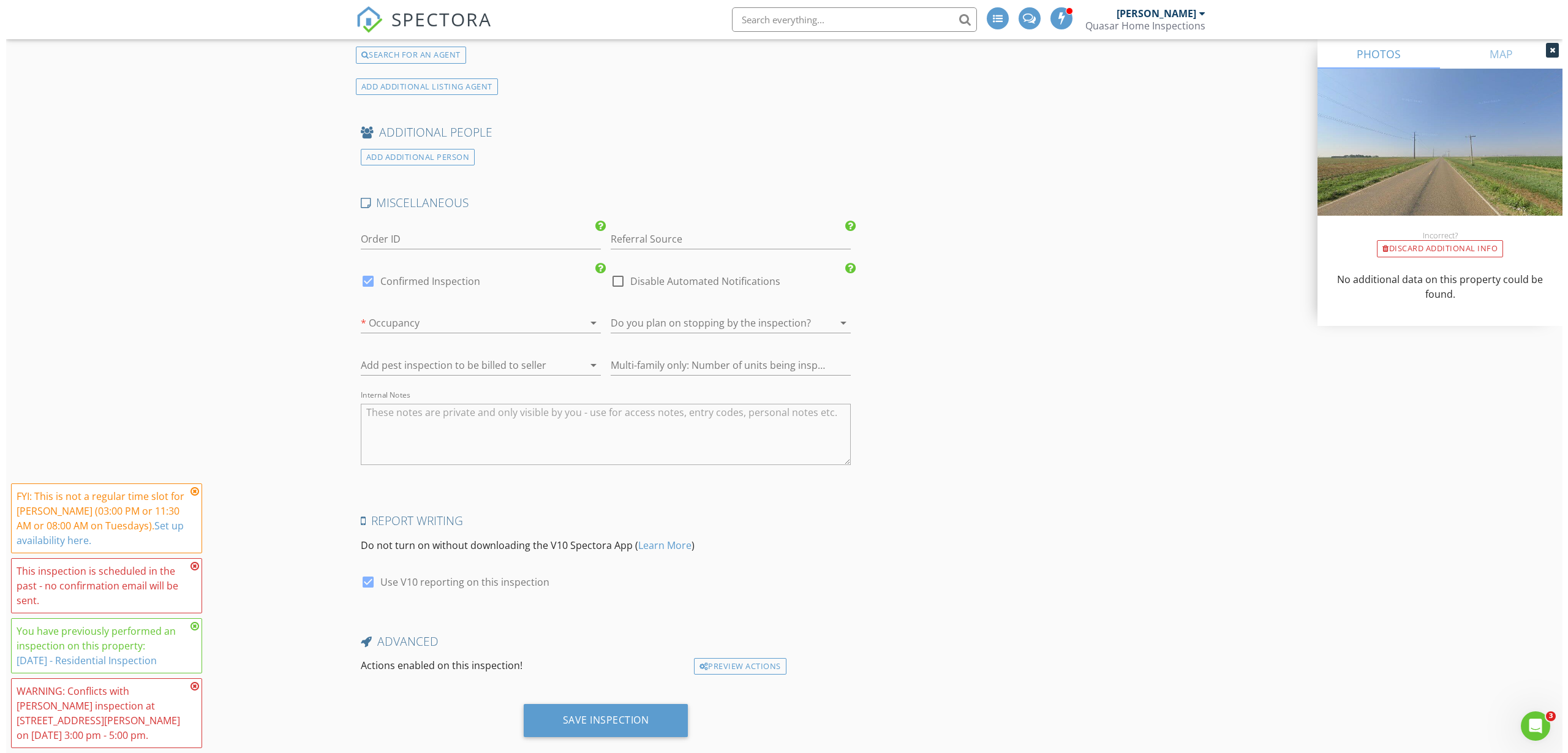
scroll to position [2176, 0]
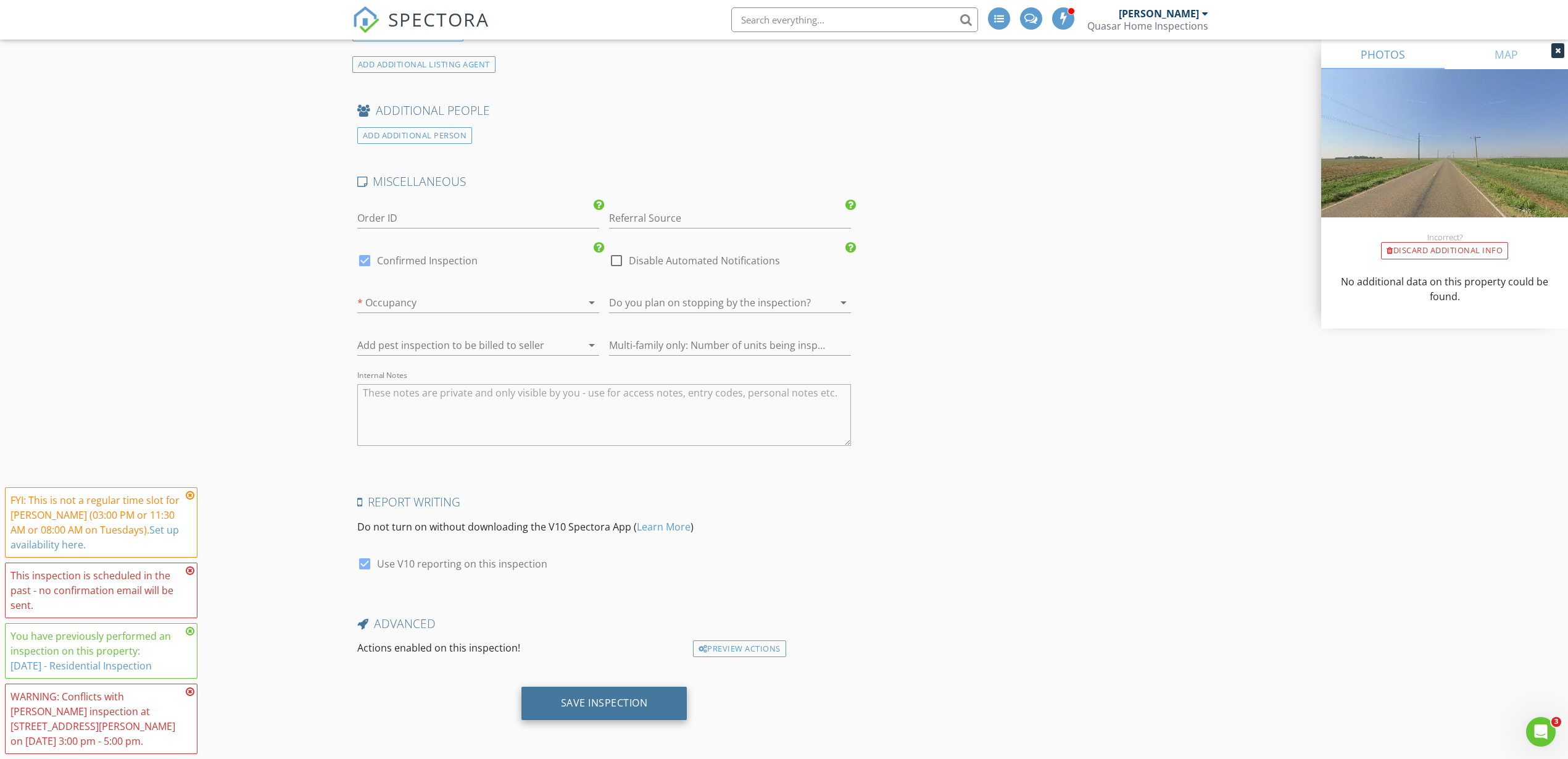
click at [610, 706] on div "Save Inspection" at bounding box center [604, 703] width 87 height 13
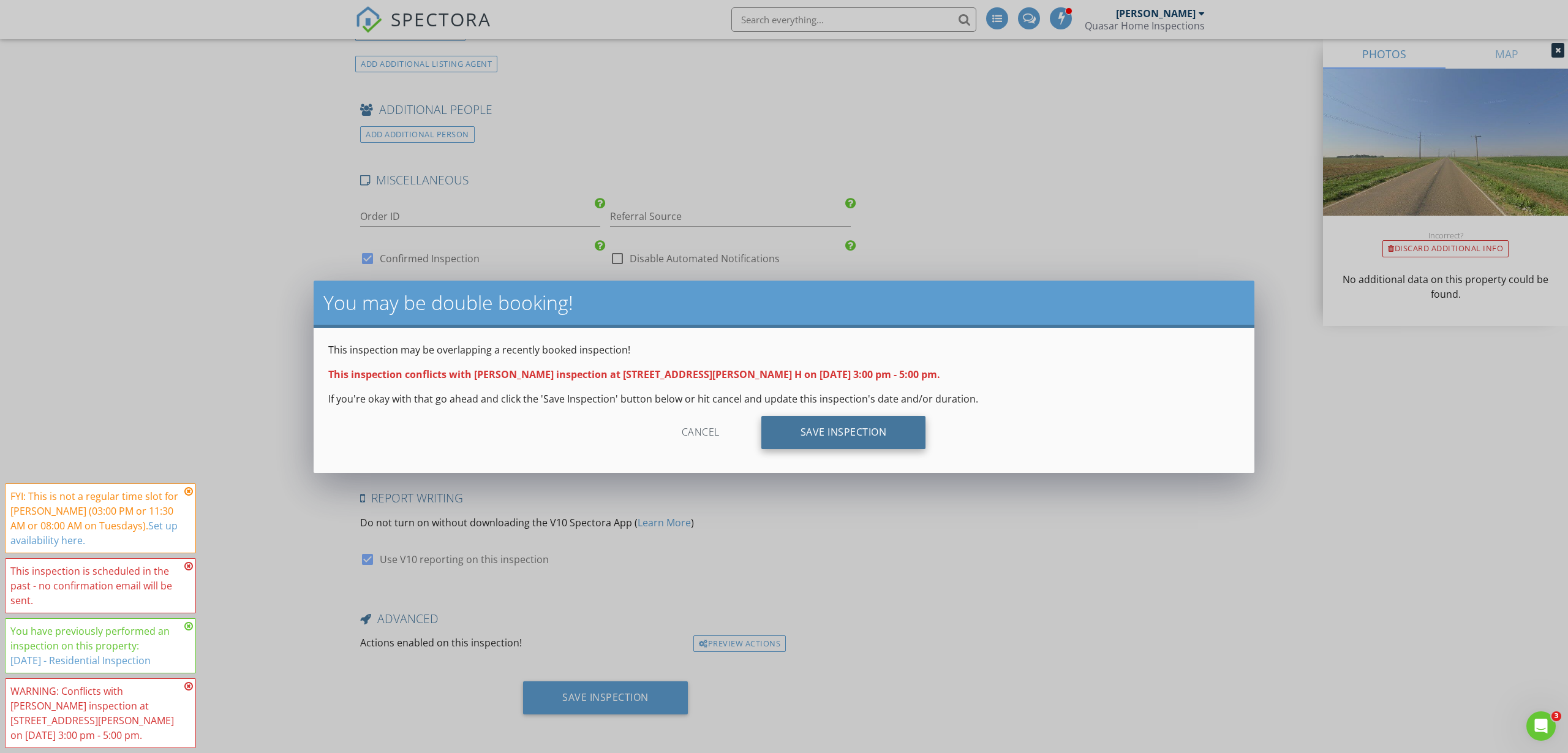
click at [846, 426] on div "Save Inspection" at bounding box center [844, 432] width 165 height 33
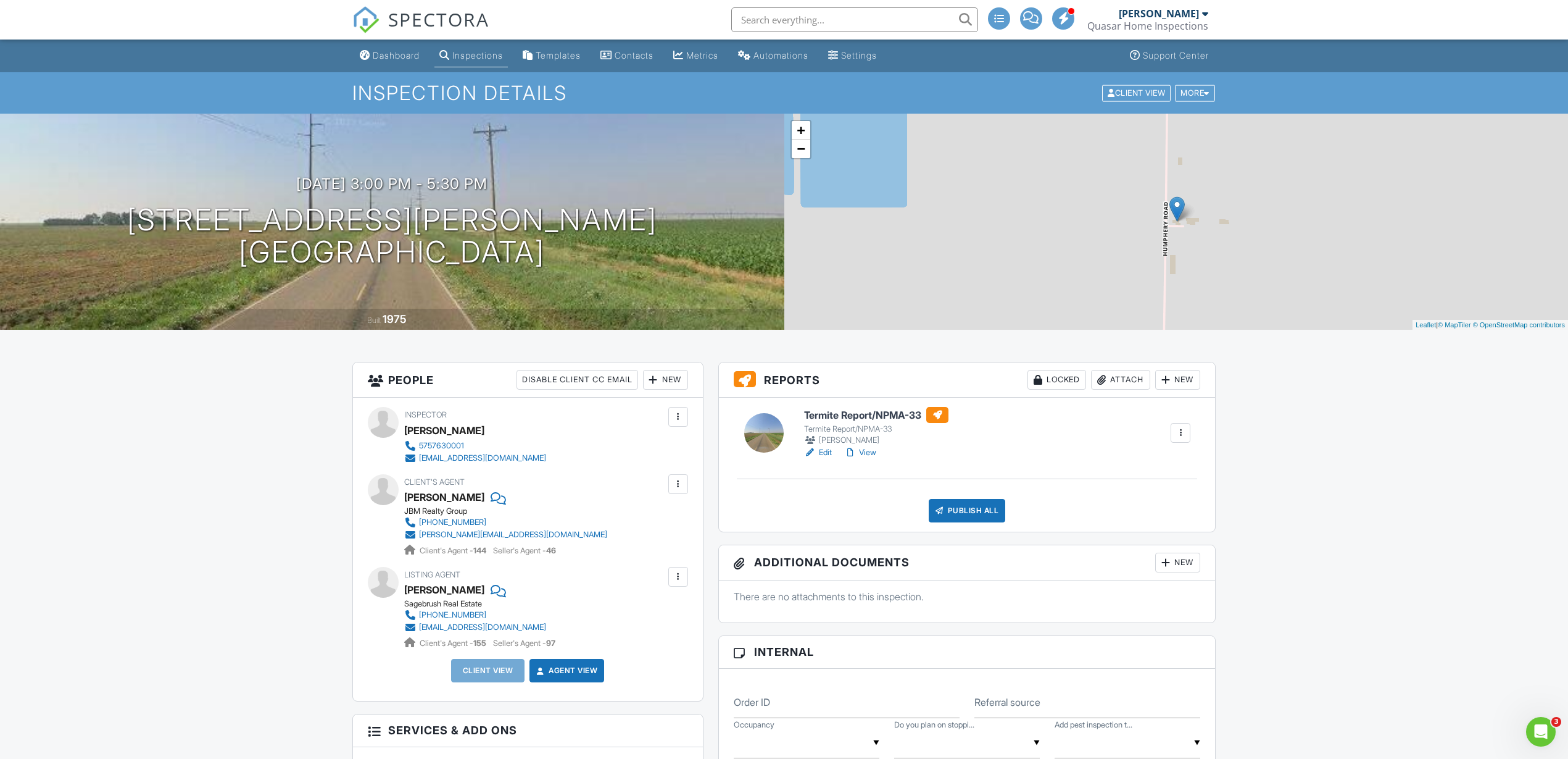
click at [824, 452] on link "Edit" at bounding box center [818, 453] width 28 height 13
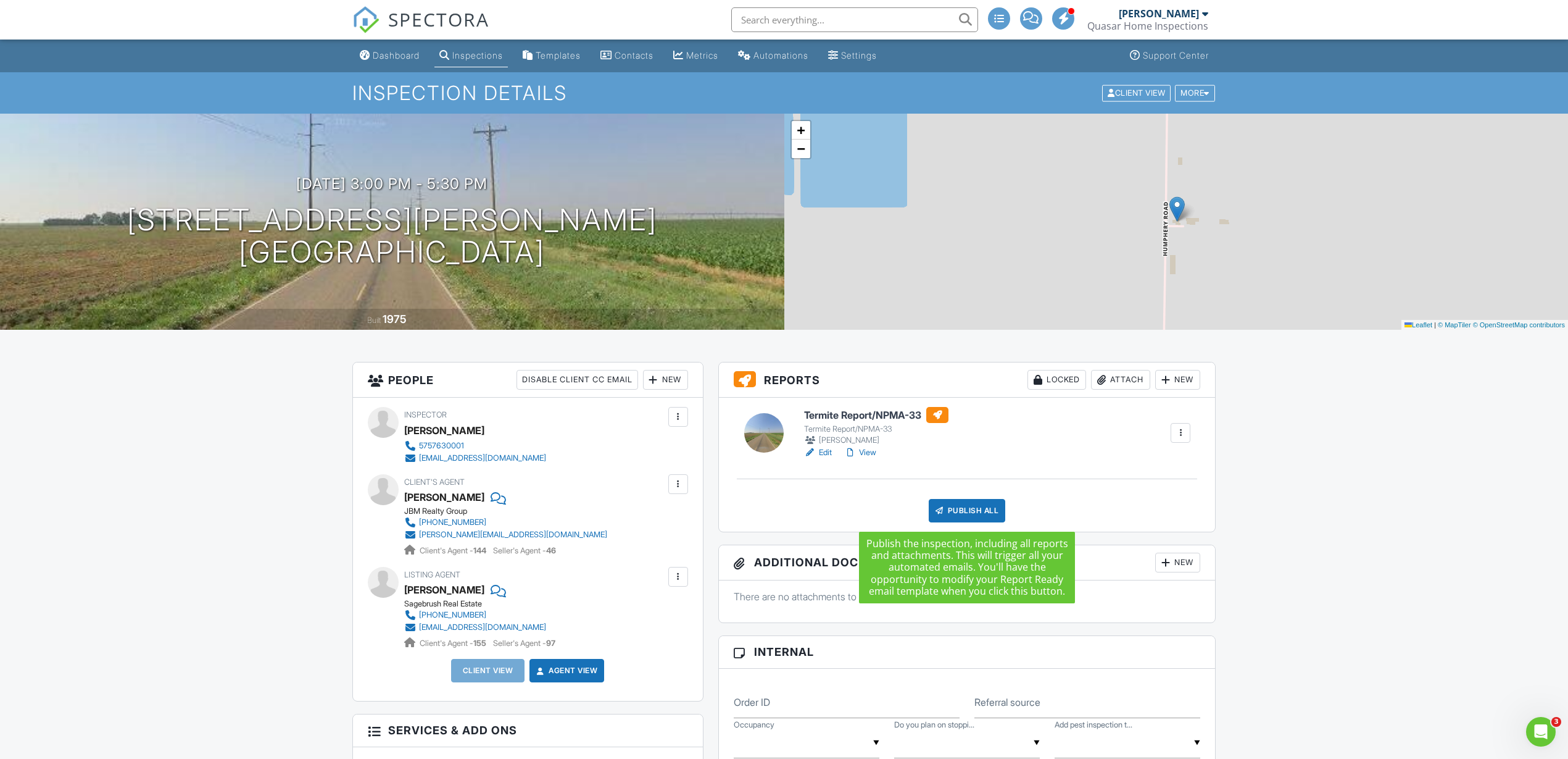
click at [976, 511] on div "Publish All" at bounding box center [967, 510] width 77 height 23
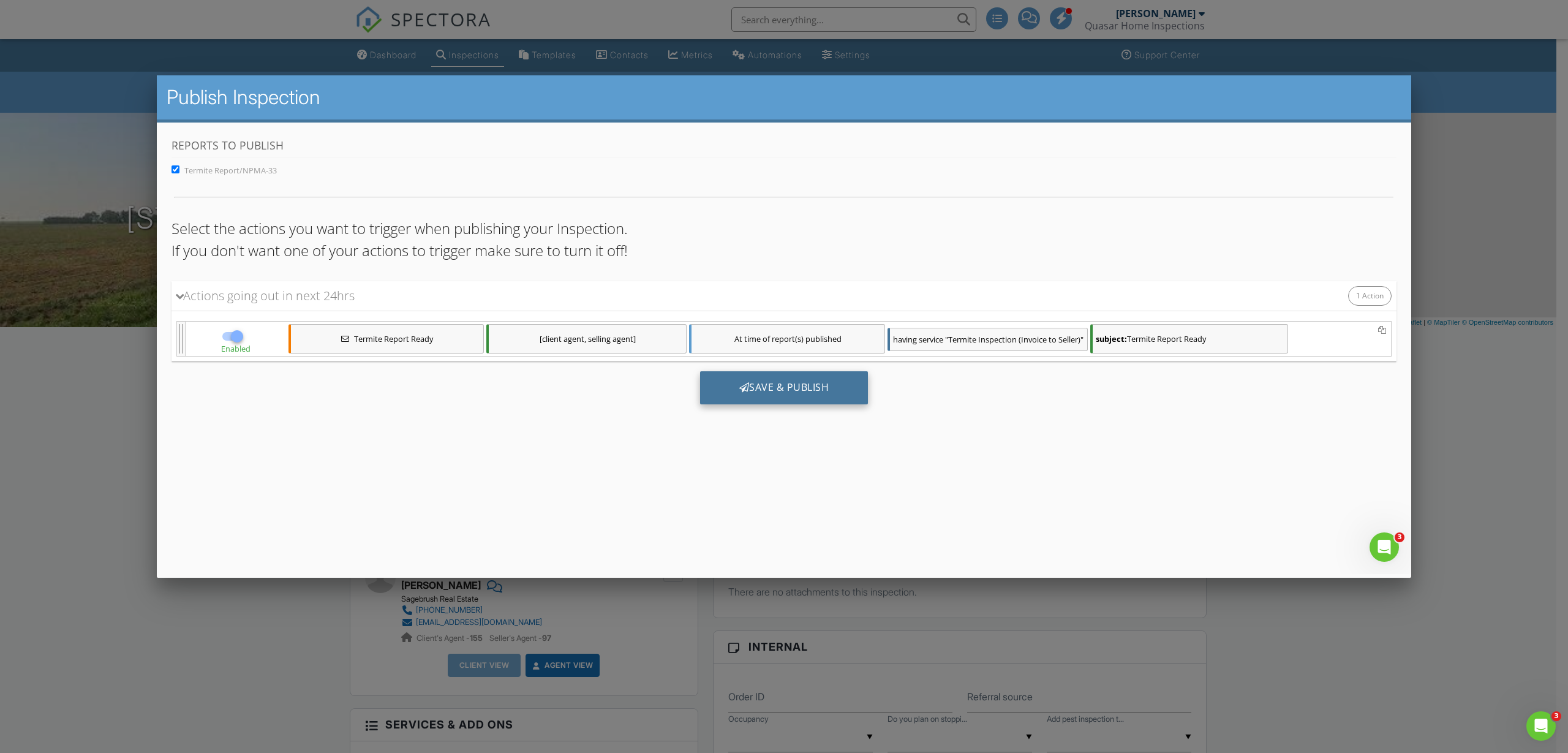
click at [777, 399] on div "Save & Publish" at bounding box center [785, 387] width 169 height 33
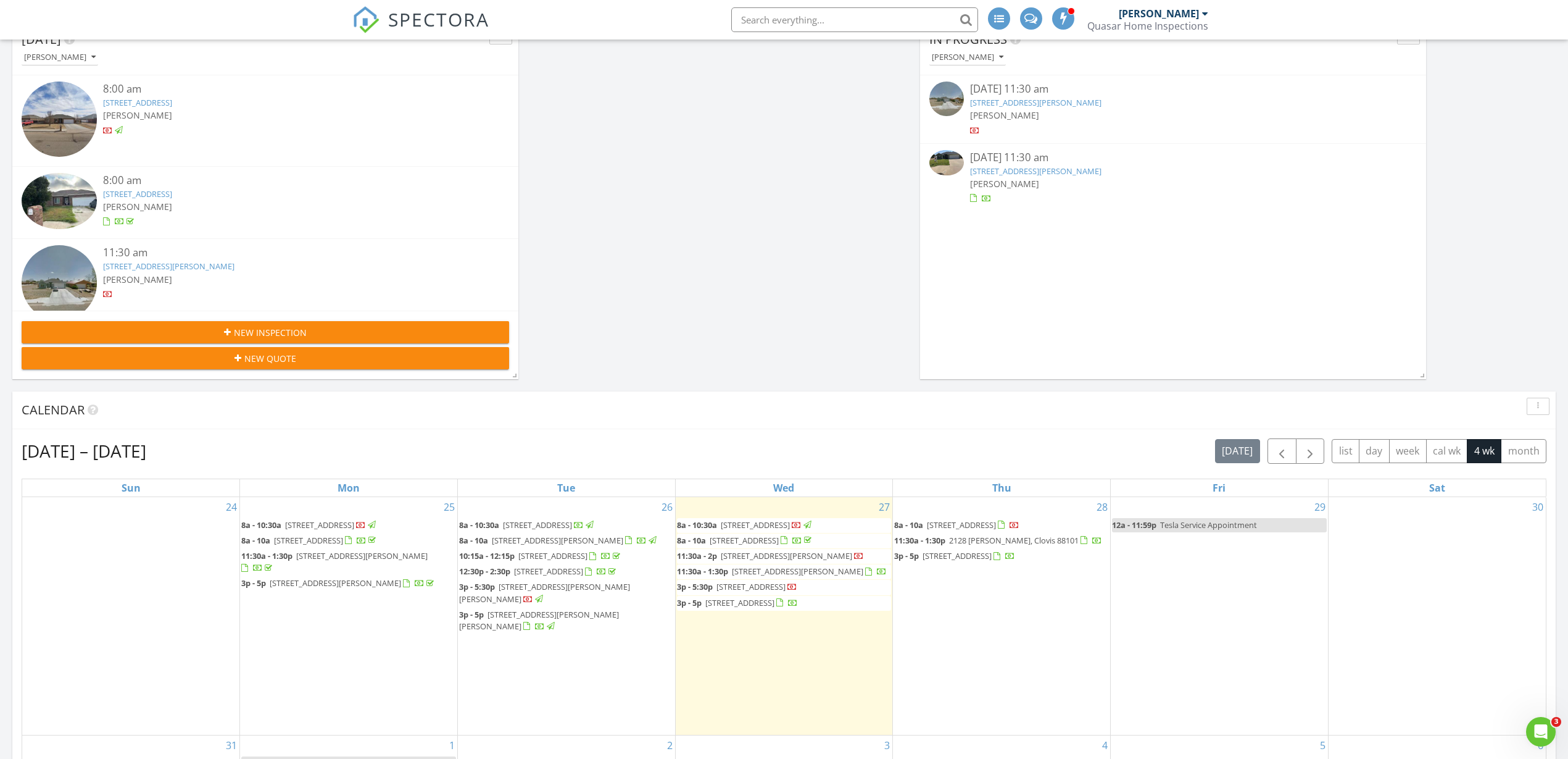
scroll to position [154, 0]
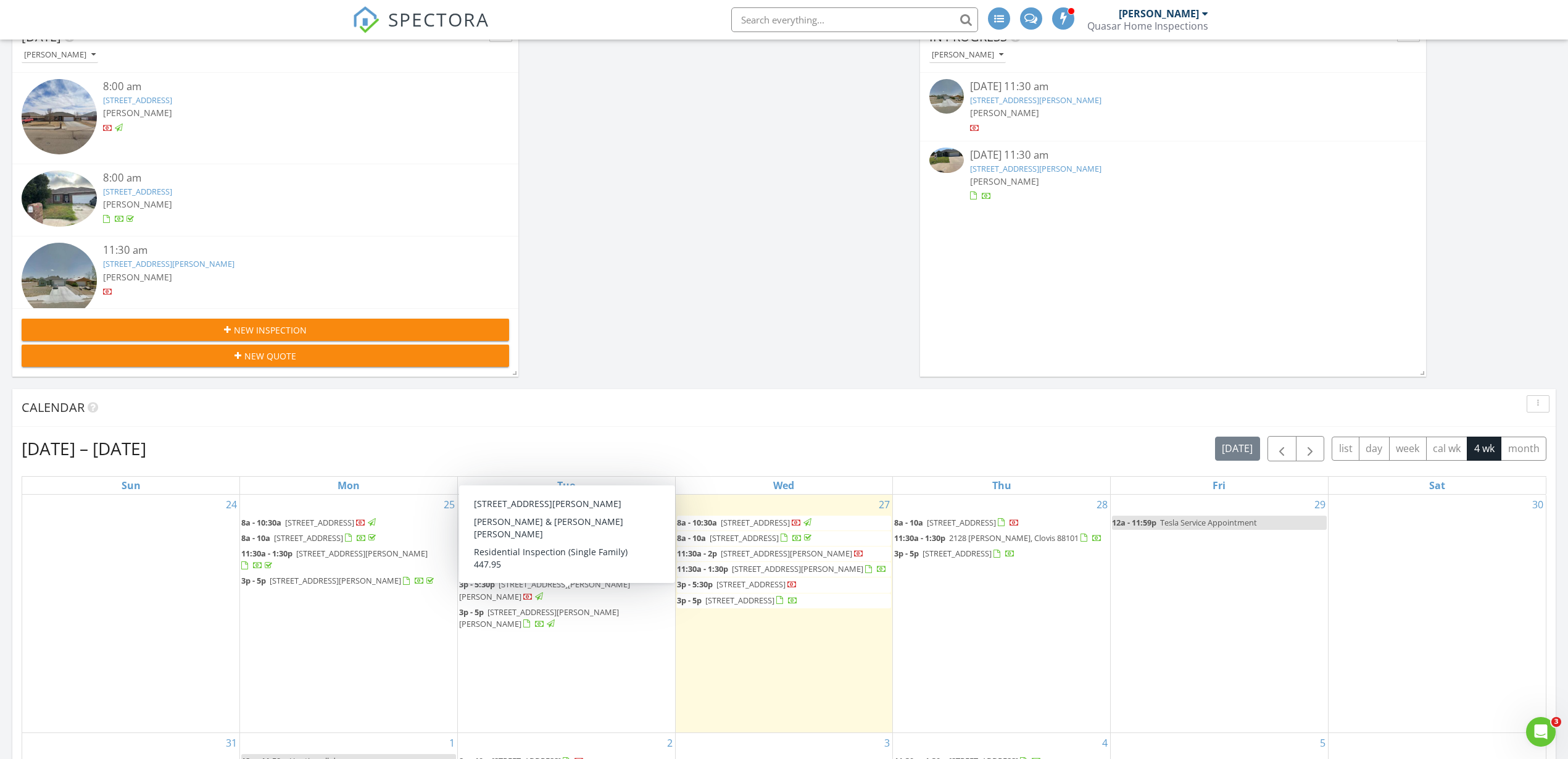
click at [561, 607] on span "[STREET_ADDRESS][PERSON_NAME][PERSON_NAME]" at bounding box center [539, 618] width 160 height 23
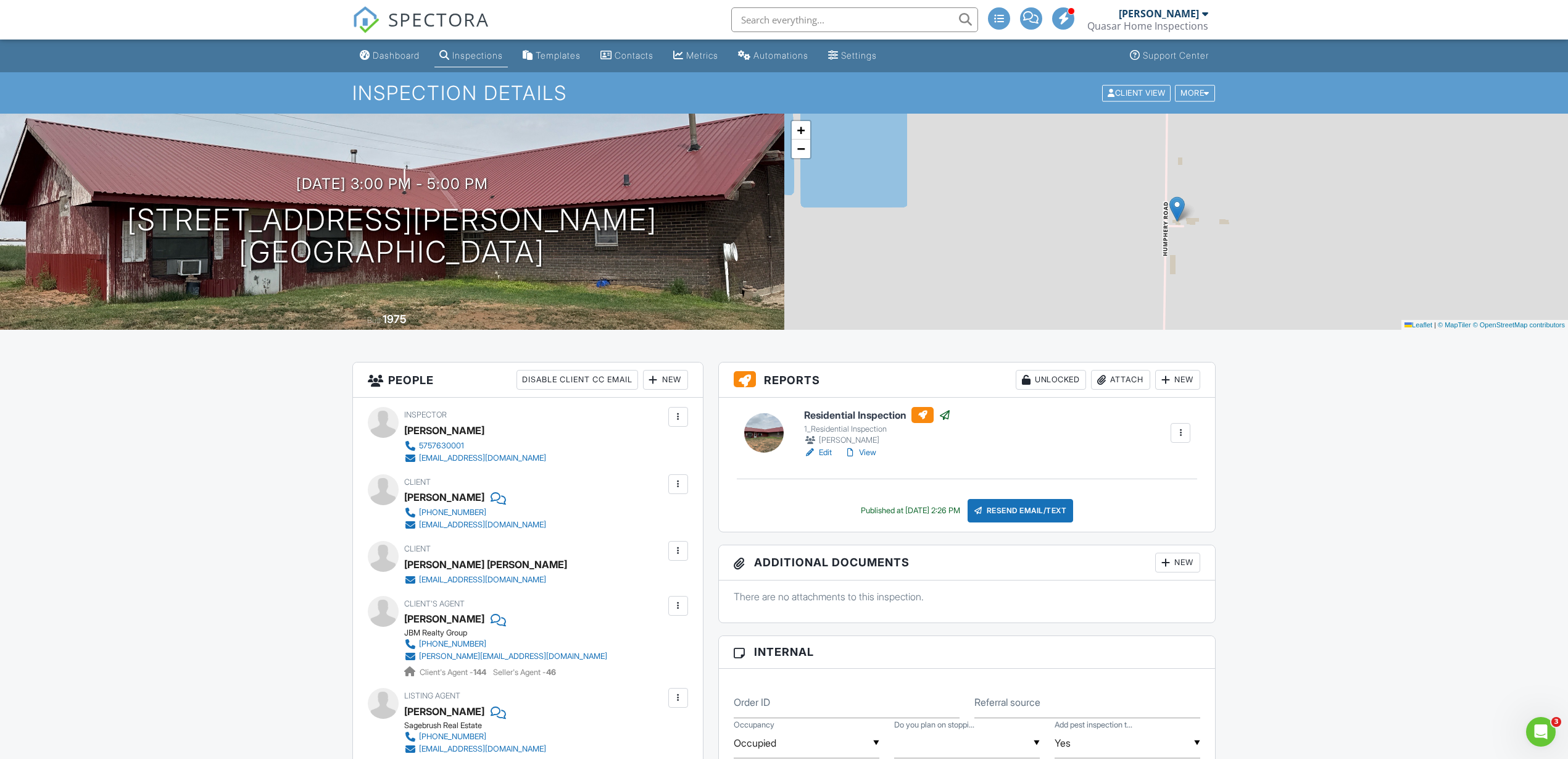
click at [866, 450] on link "View" at bounding box center [860, 453] width 32 height 13
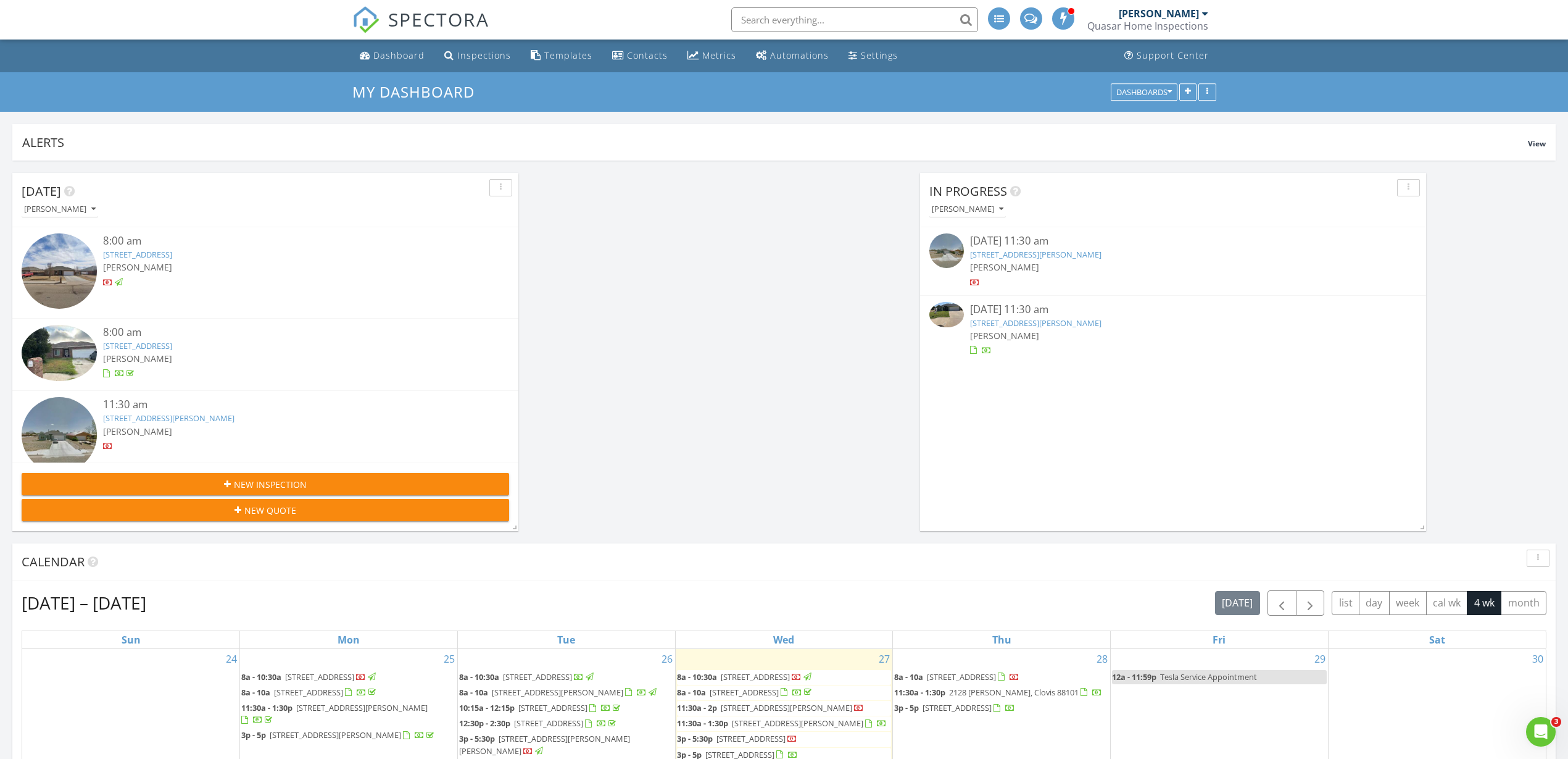
scroll to position [1704, 1592]
click at [956, 320] on img at bounding box center [946, 314] width 35 height 26
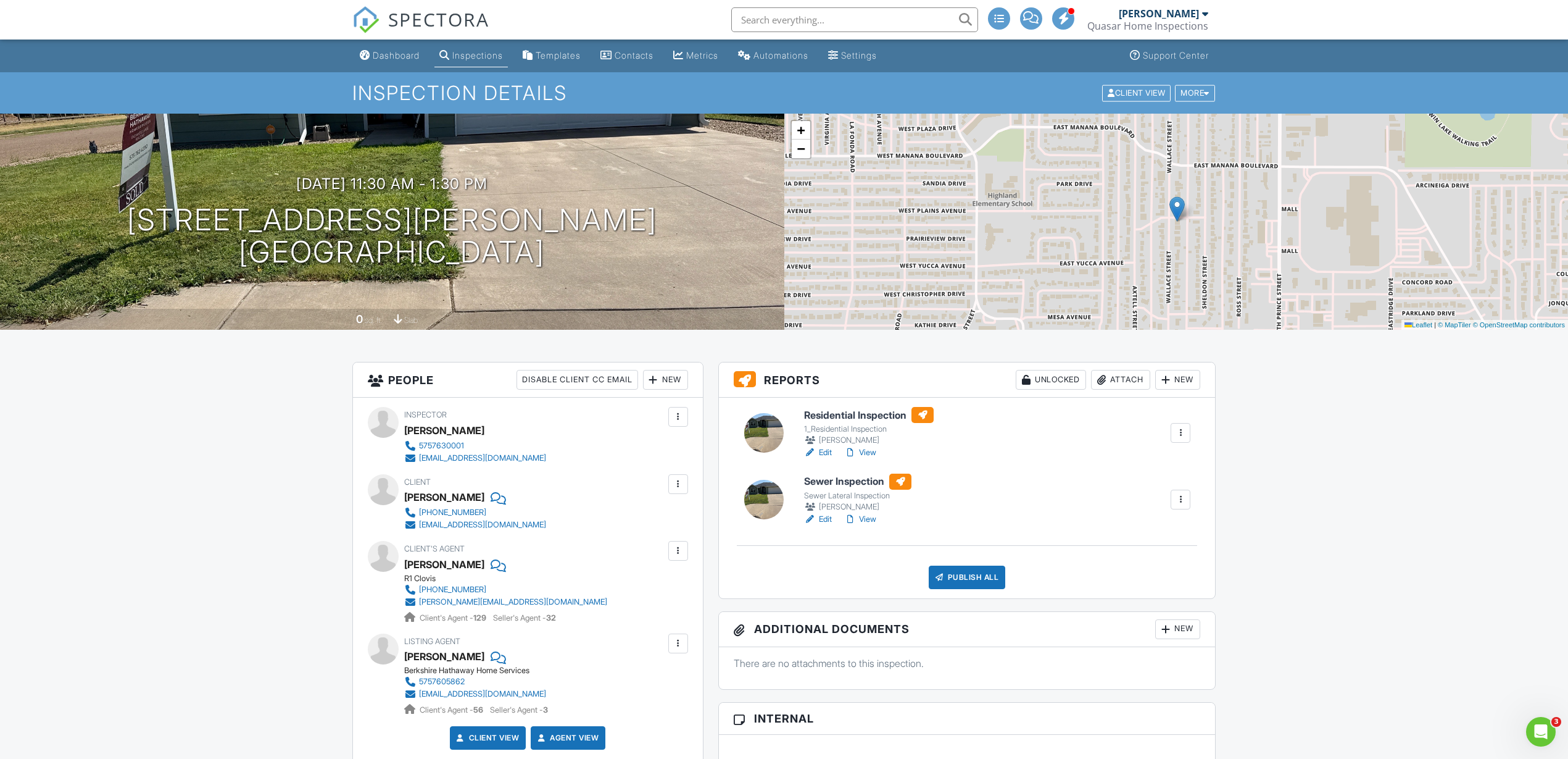
click at [1182, 499] on div at bounding box center [1181, 499] width 13 height 13
click at [1121, 623] on div "Delete" at bounding box center [1126, 620] width 26 height 14
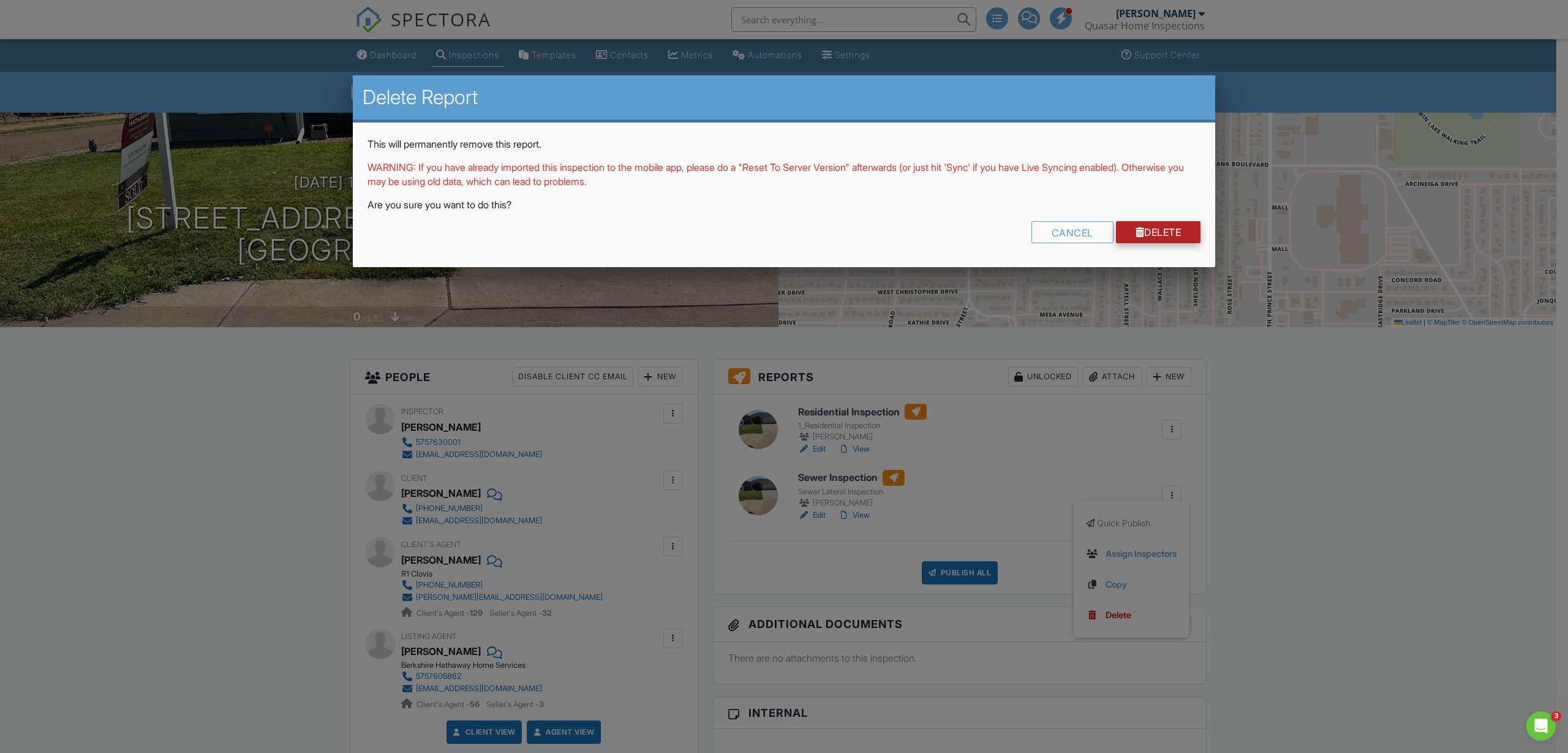
click at [1174, 235] on link "Delete" at bounding box center [1158, 232] width 85 height 22
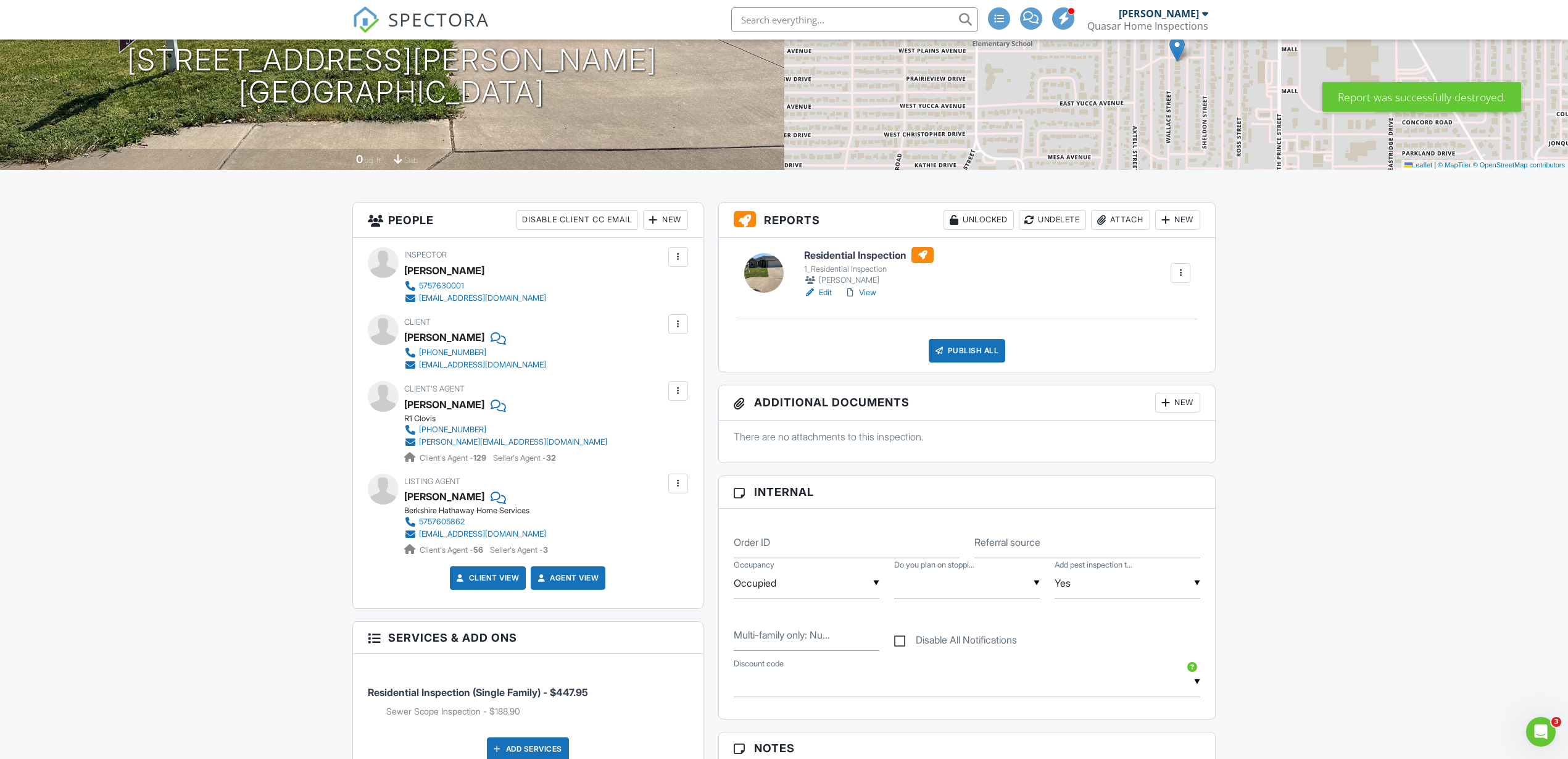
scroll to position [154, 0]
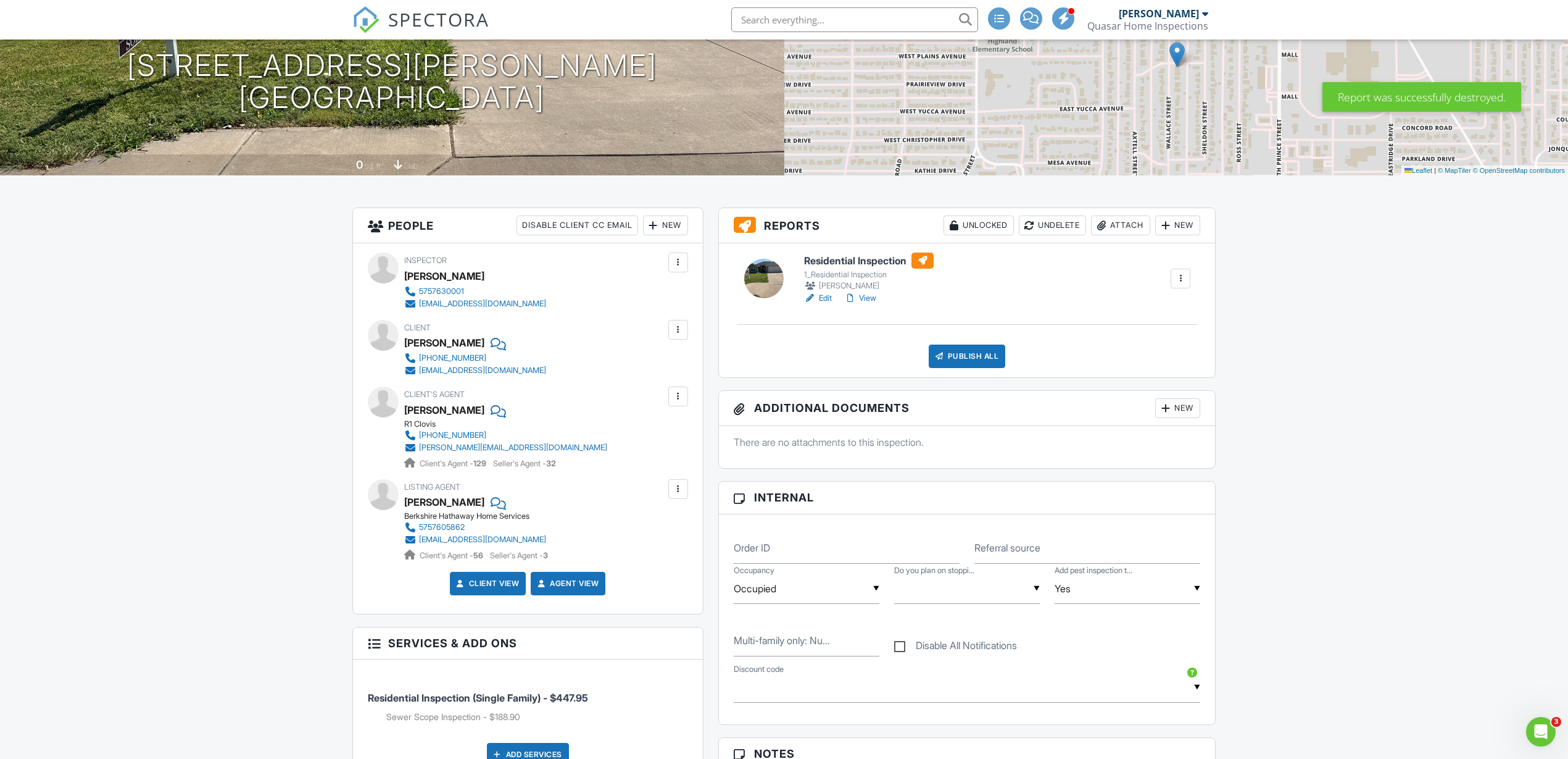
click at [871, 297] on link "View" at bounding box center [860, 299] width 32 height 13
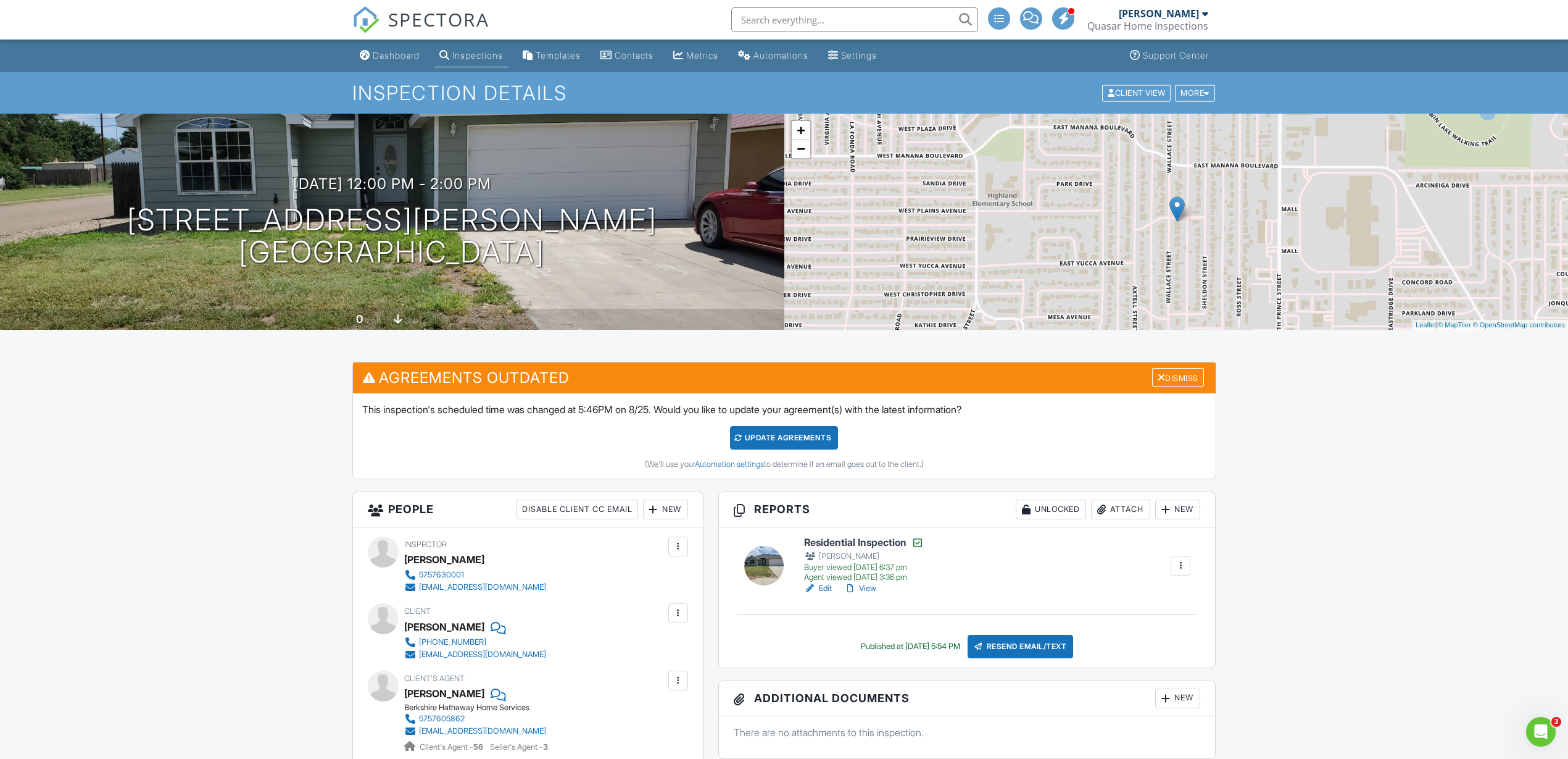
click at [873, 588] on link "View" at bounding box center [860, 588] width 32 height 13
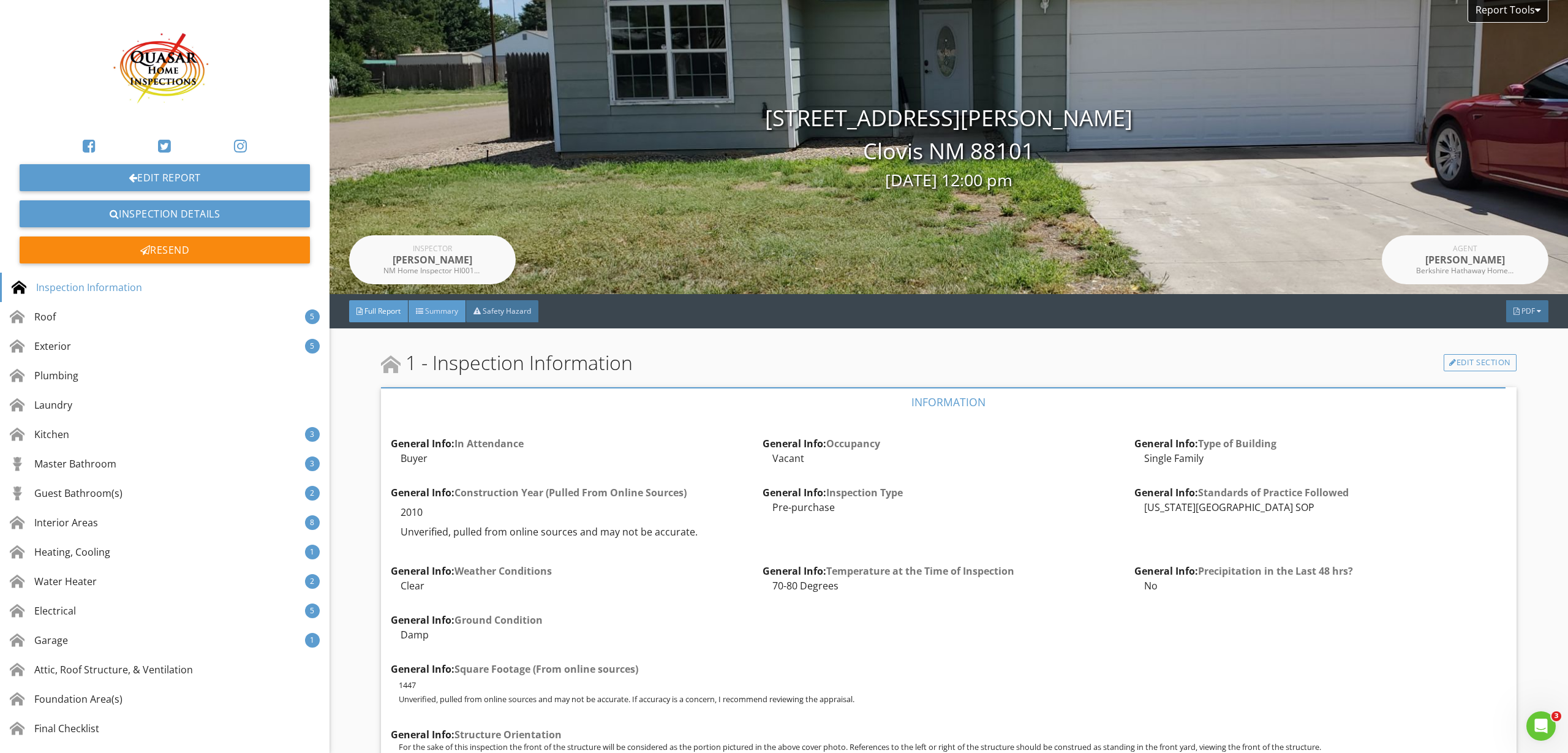
click at [441, 314] on span "Summary" at bounding box center [441, 311] width 33 height 11
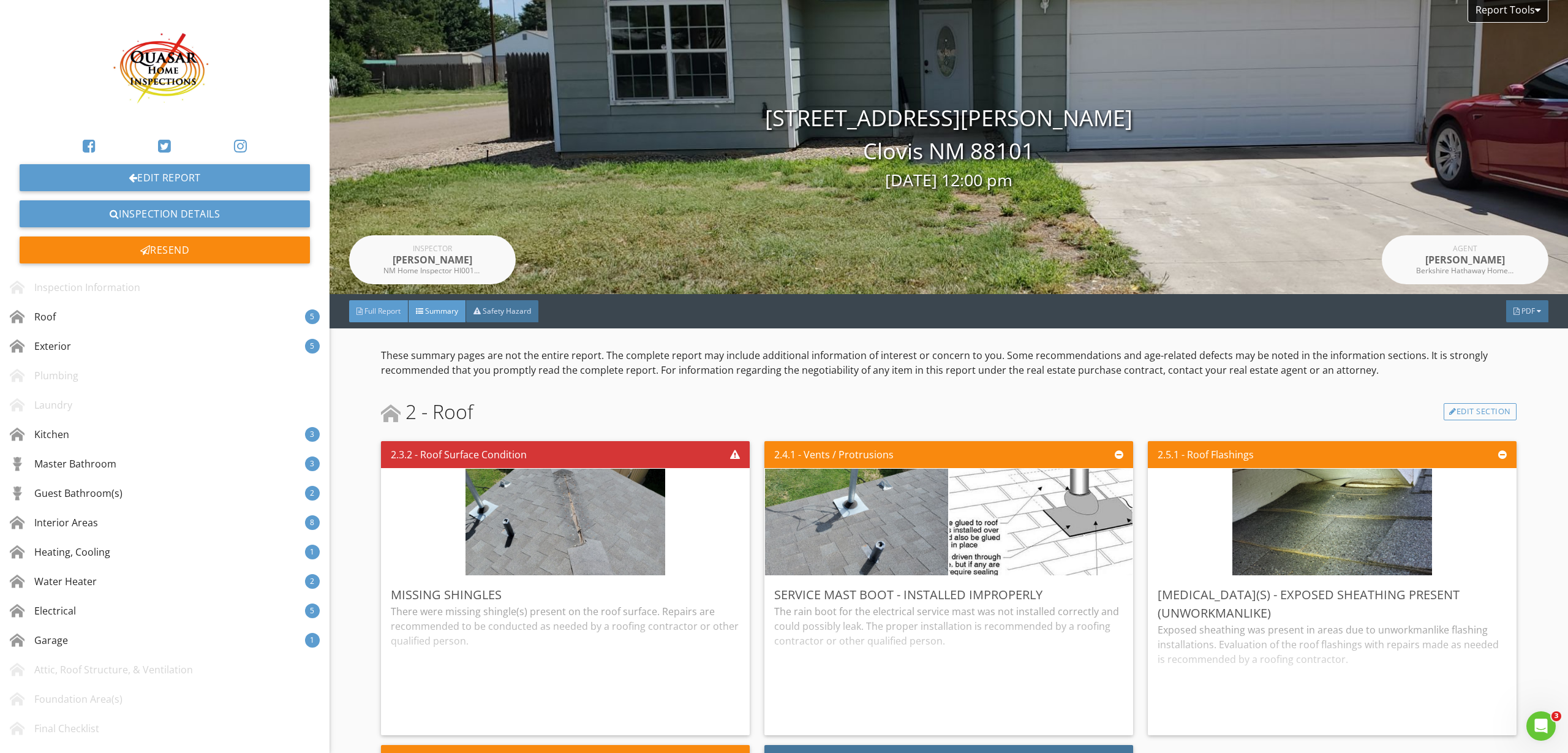
click at [374, 310] on span "Full Report" at bounding box center [382, 311] width 36 height 11
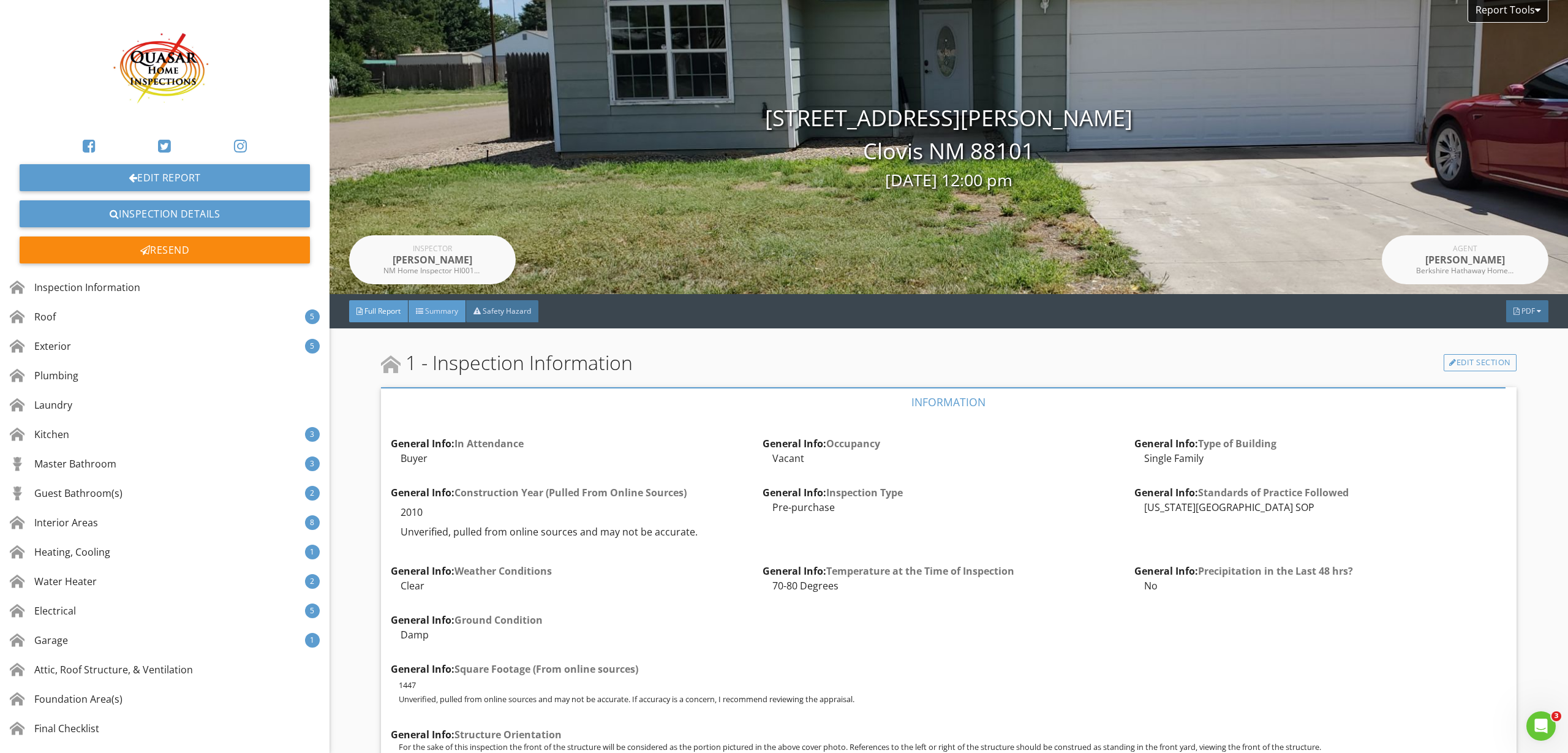
click at [430, 311] on span "Summary" at bounding box center [441, 311] width 33 height 11
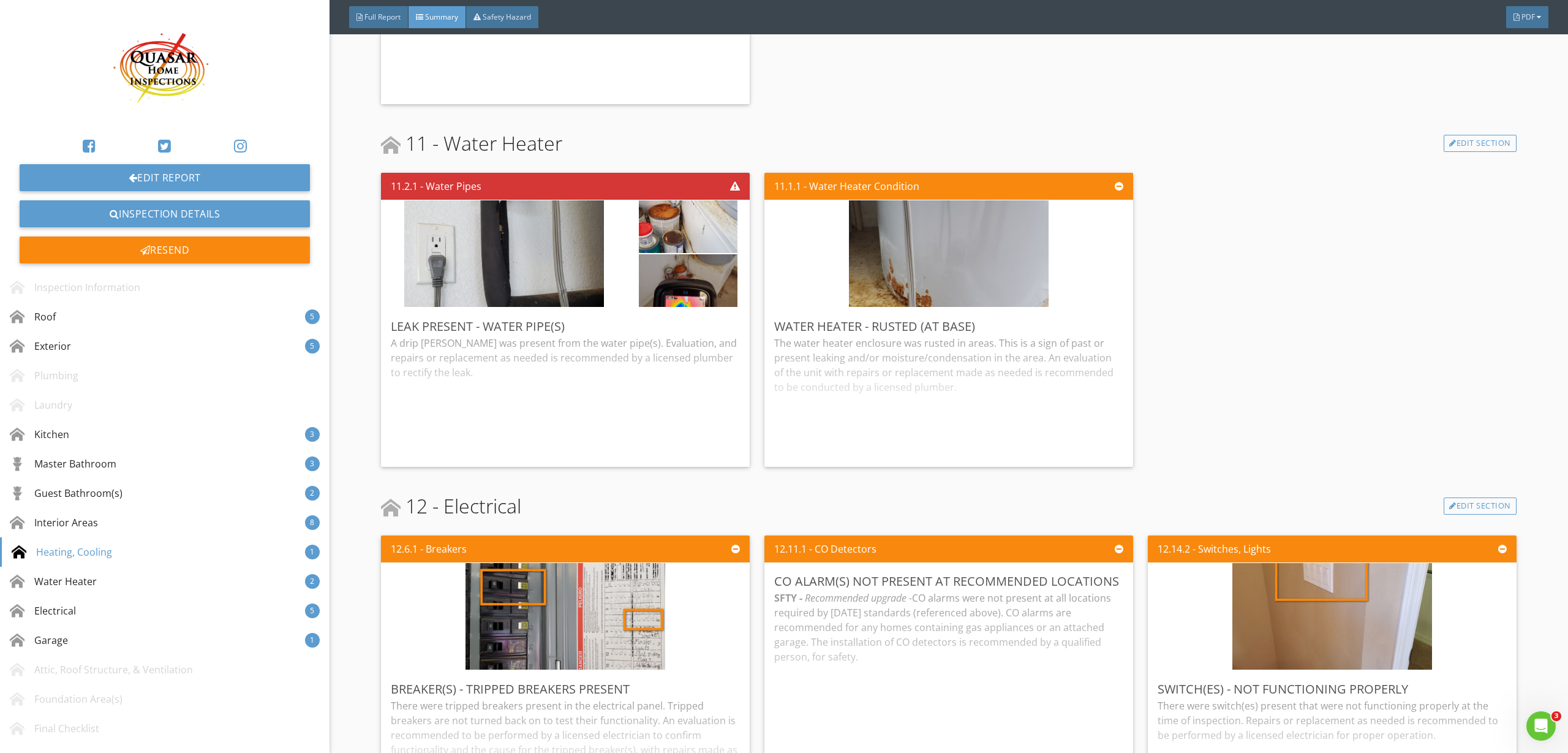
scroll to position [3982, 0]
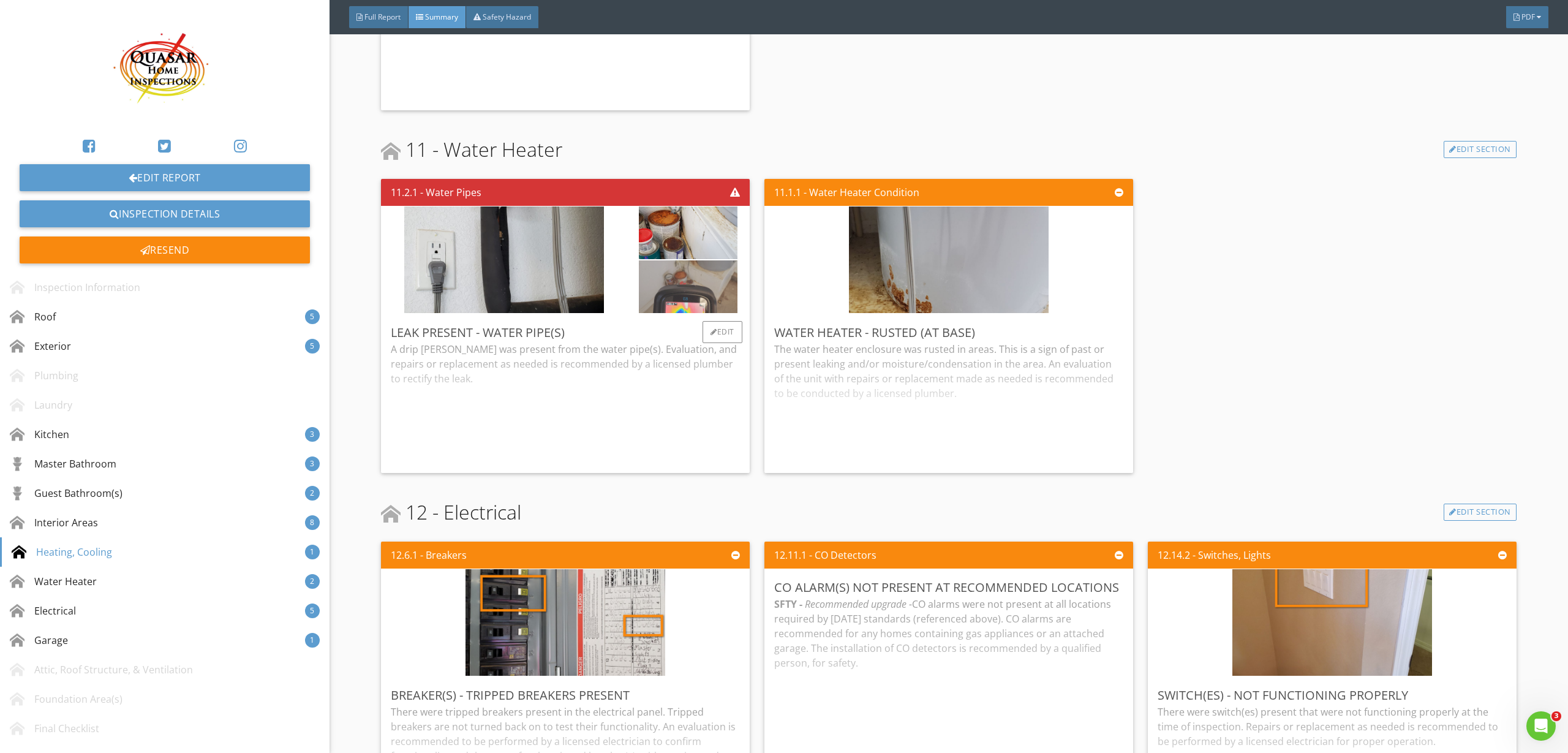
click at [688, 287] on img at bounding box center [688, 287] width 99 height 132
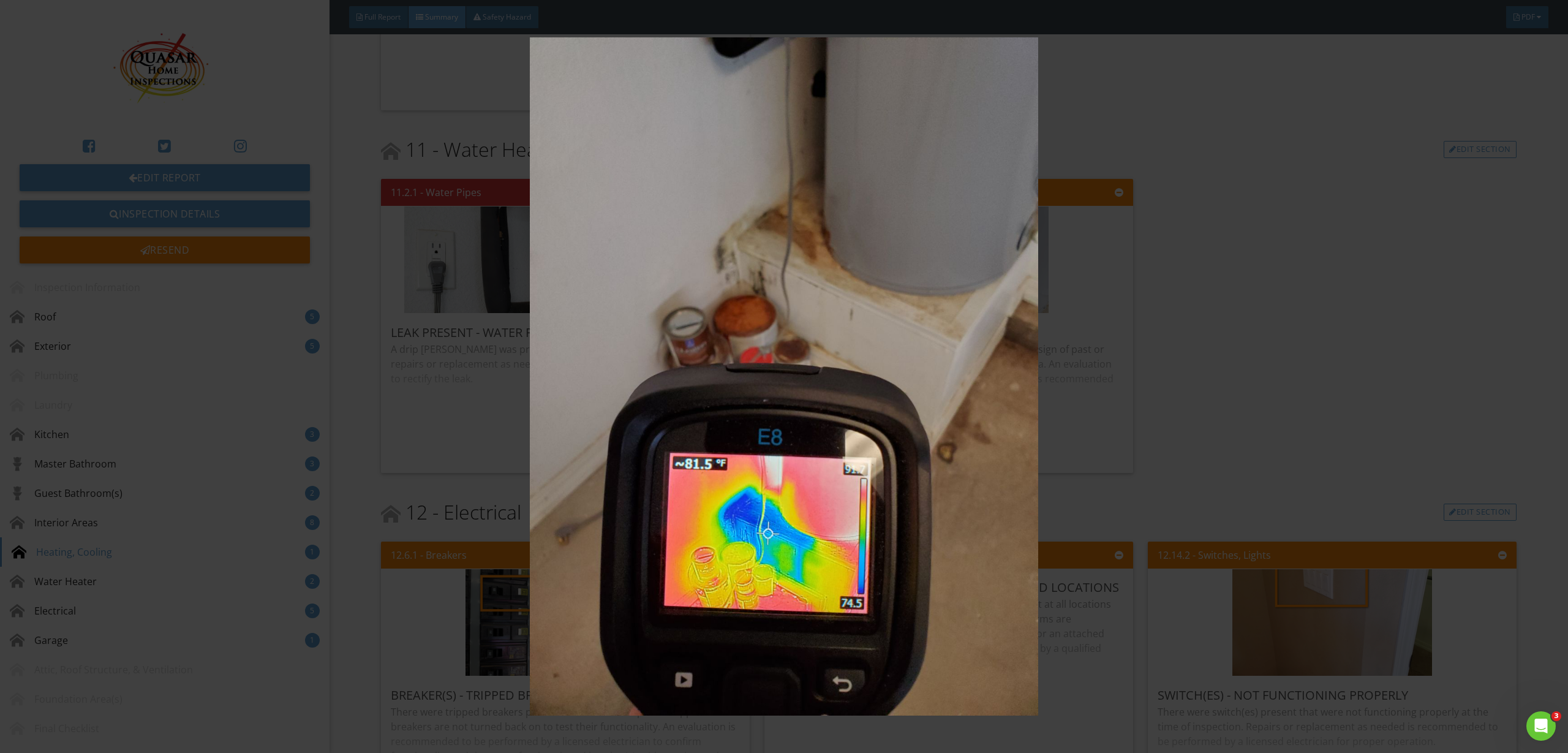
click at [1241, 333] on img at bounding box center [783, 376] width 1452 height 678
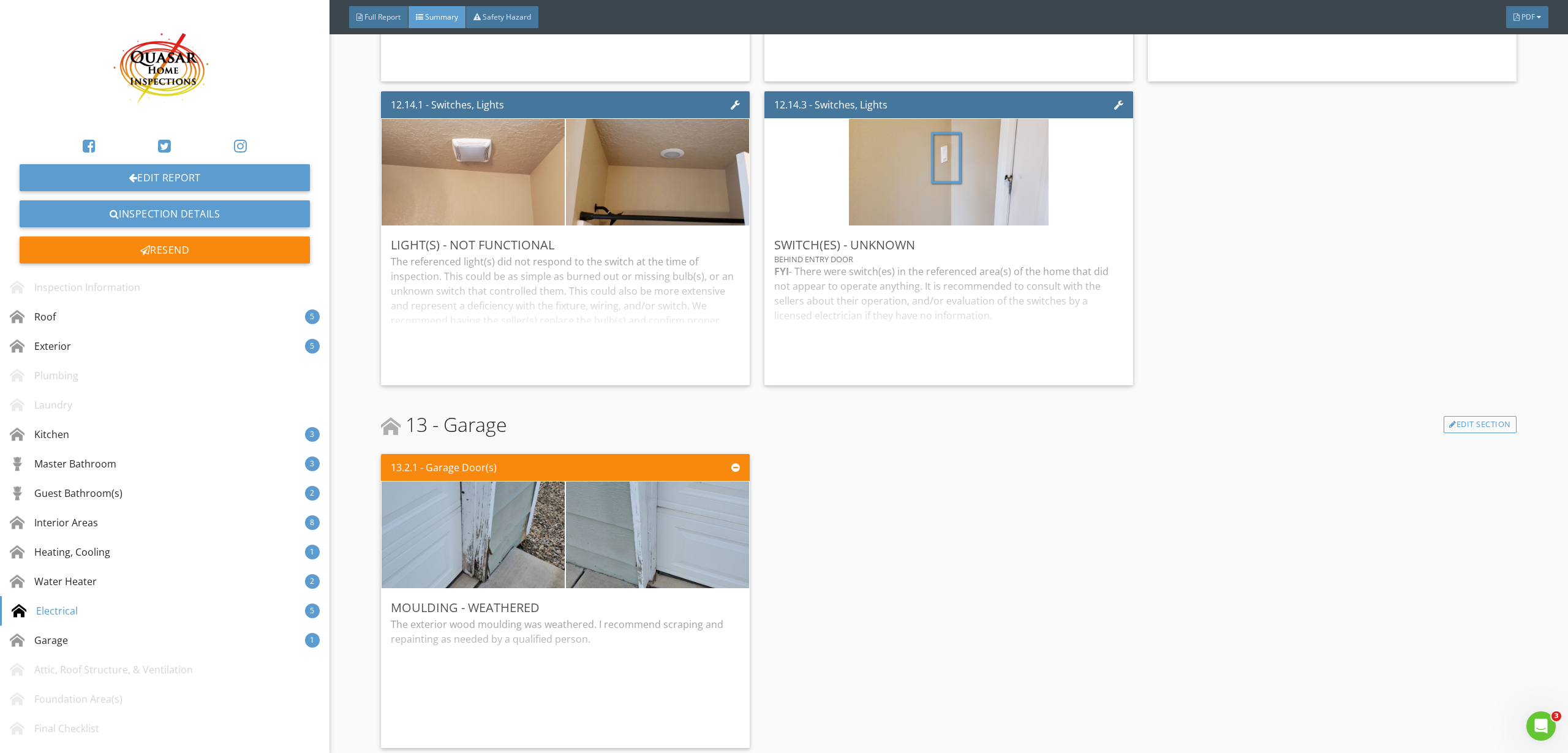
scroll to position [4747, 0]
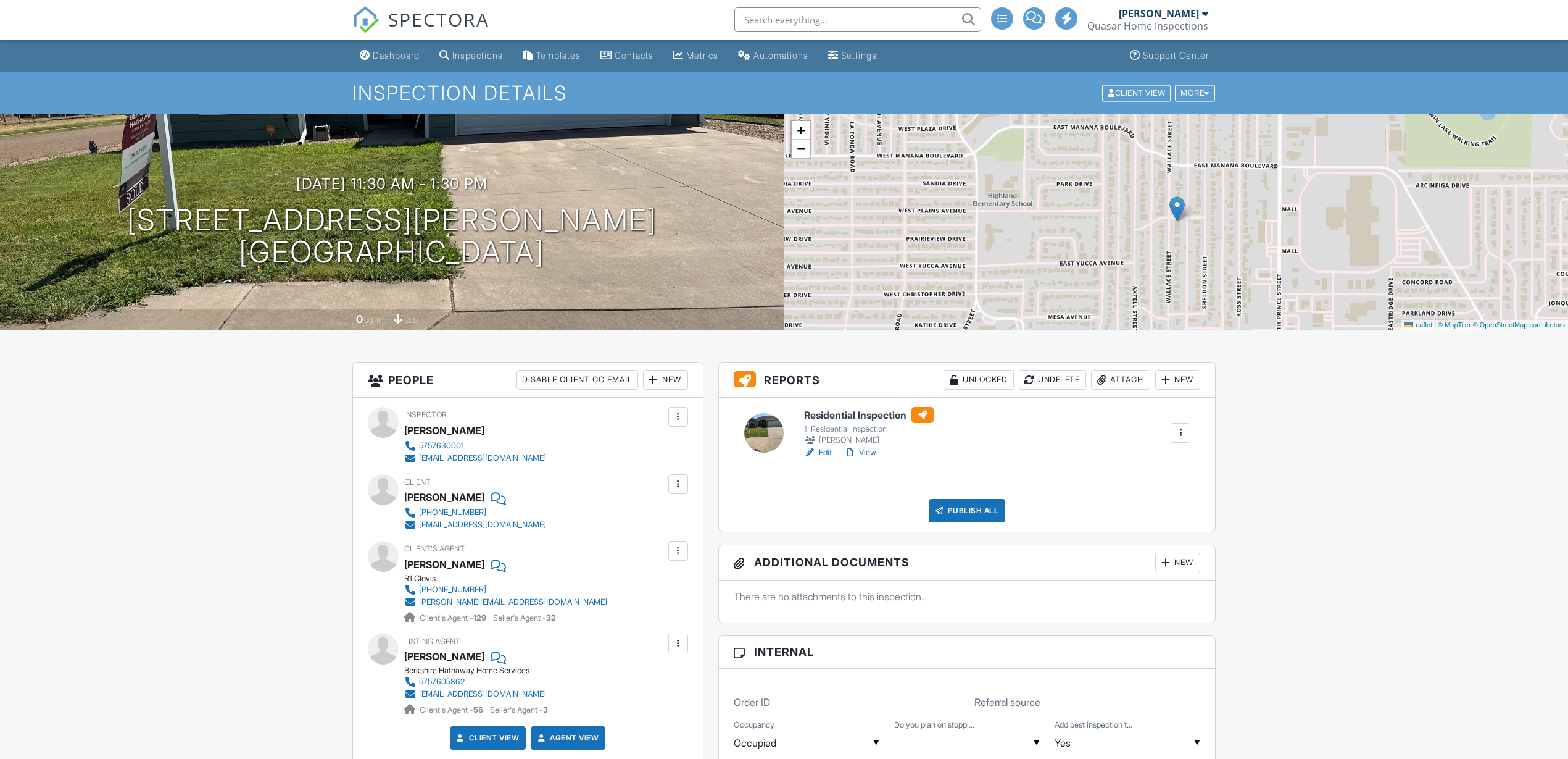
click at [968, 505] on div "Publish All" at bounding box center [967, 510] width 77 height 23
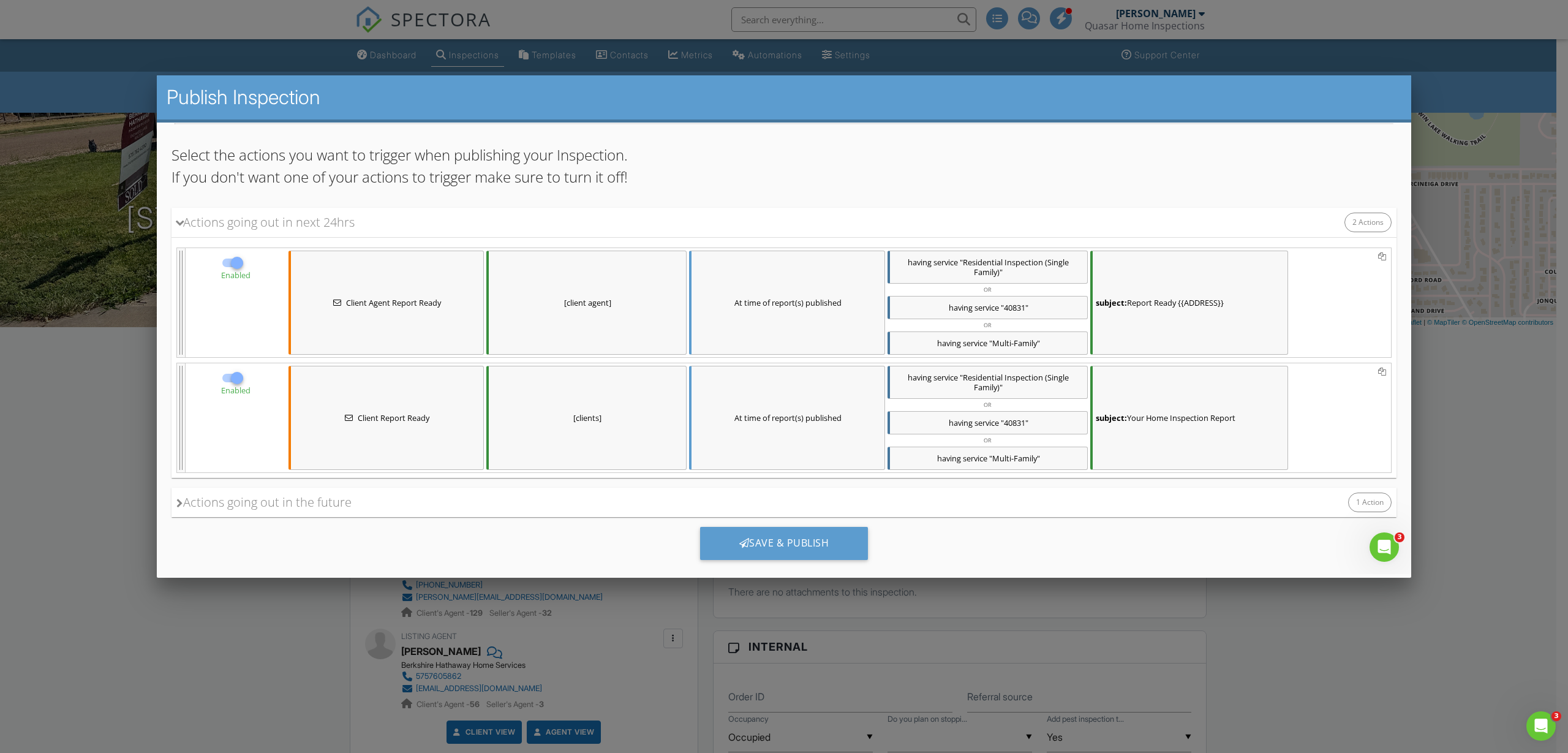
scroll to position [93, 0]
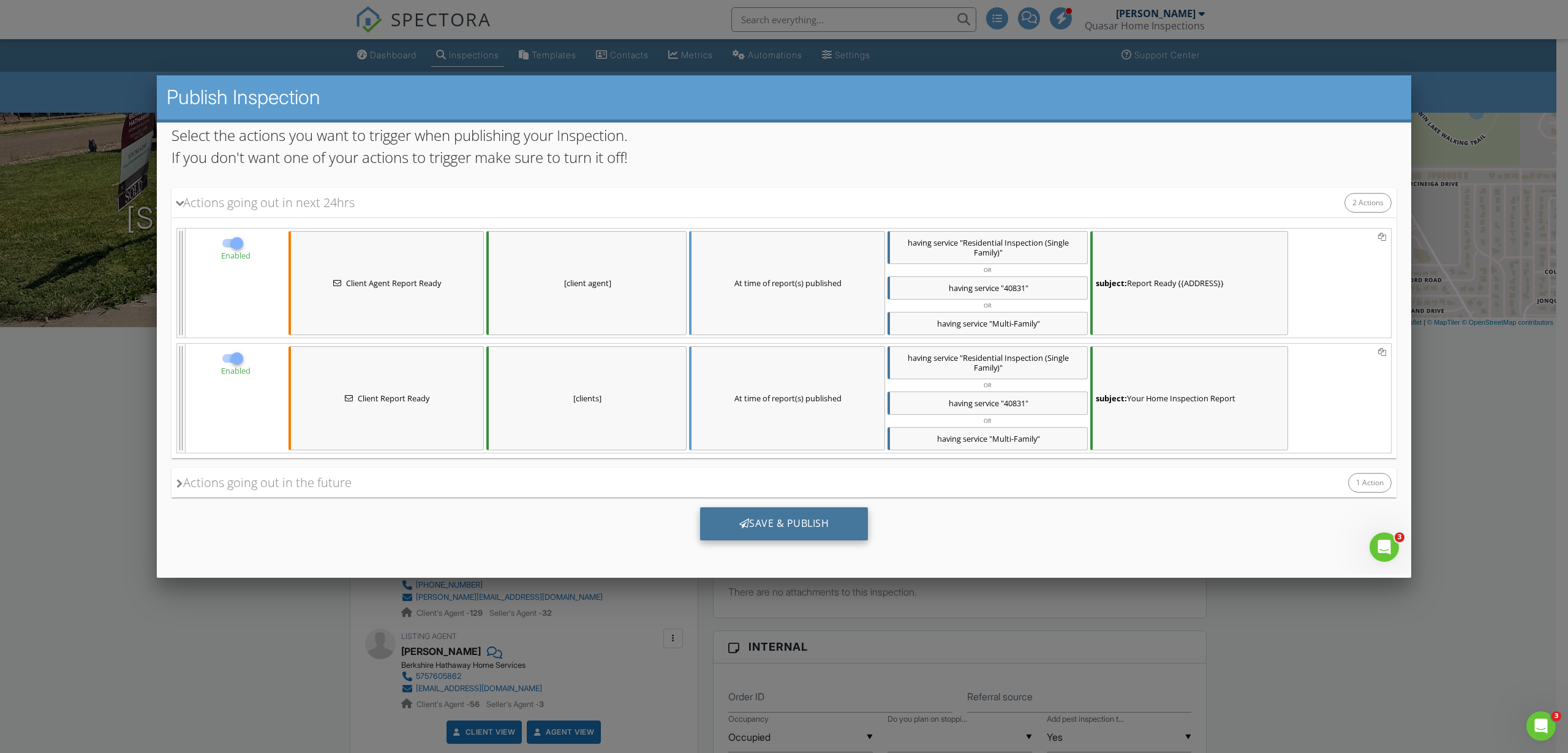
click at [789, 526] on div "Save & Publish" at bounding box center [785, 523] width 169 height 33
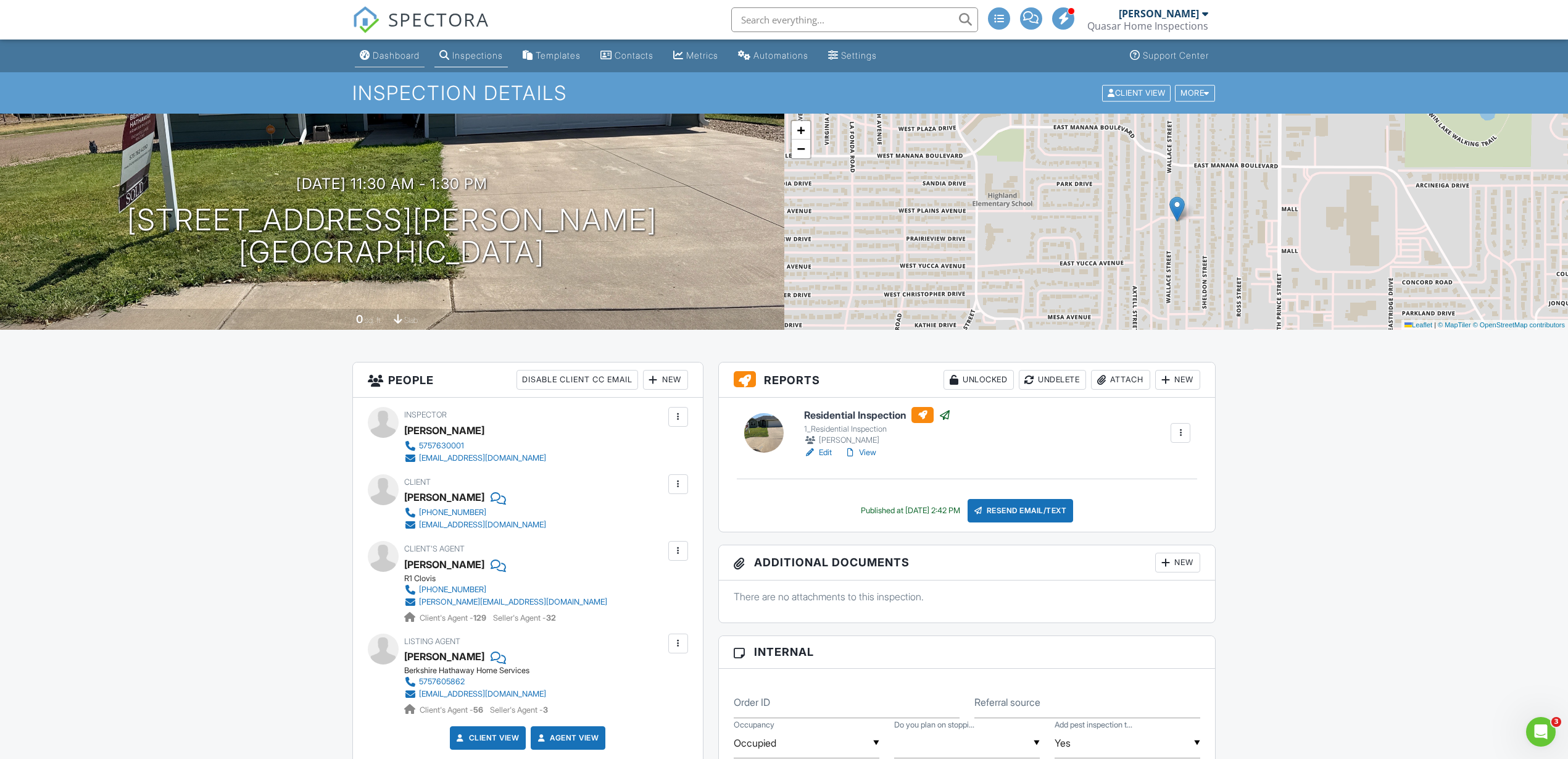
click at [385, 54] on div "Dashboard" at bounding box center [396, 55] width 47 height 11
